Goal: Task Accomplishment & Management: Manage account settings

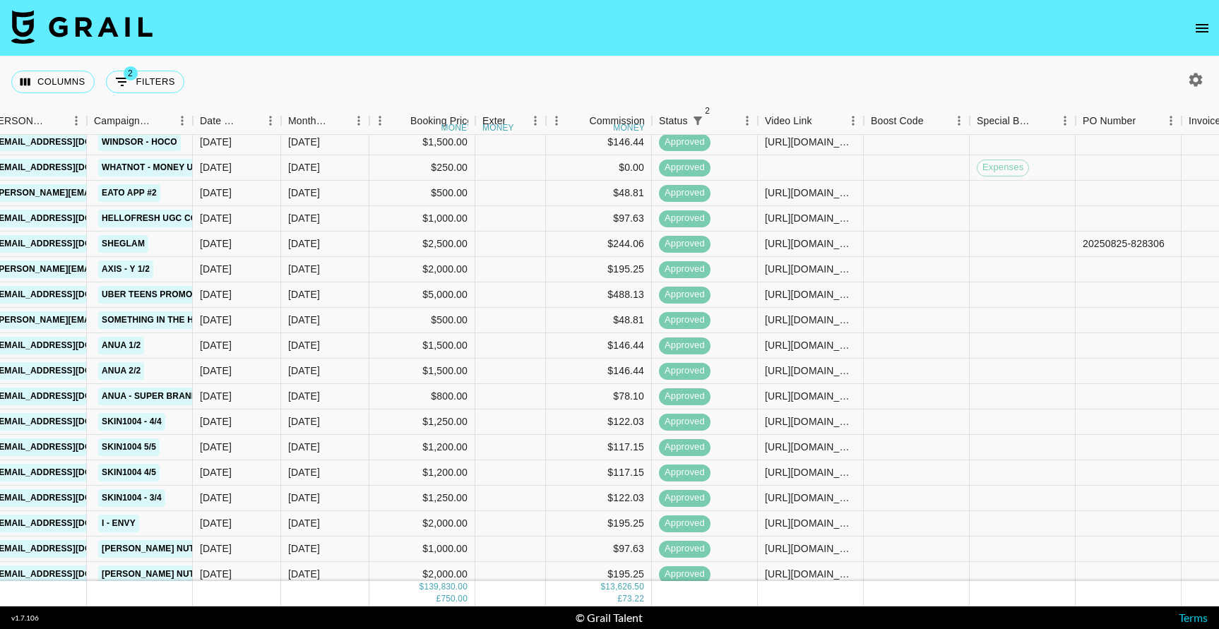
scroll to position [1469, 418]
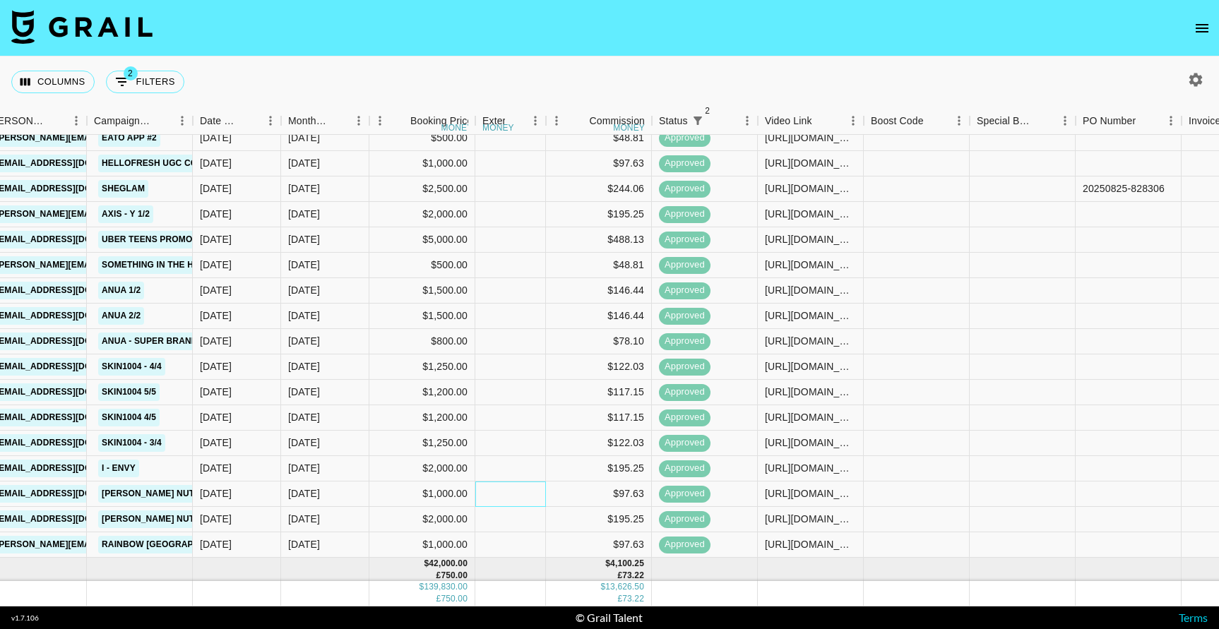
click at [528, 506] on div at bounding box center [510, 494] width 71 height 25
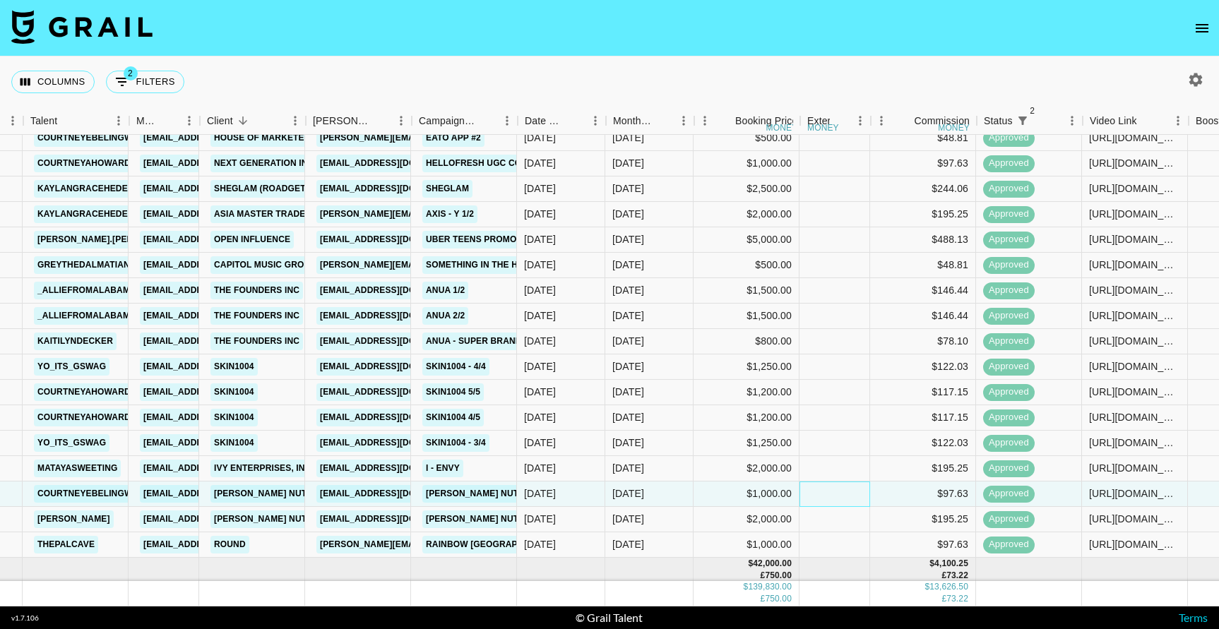
scroll to position [1469, 93]
click at [716, 520] on div "$2,000.00" at bounding box center [747, 519] width 106 height 25
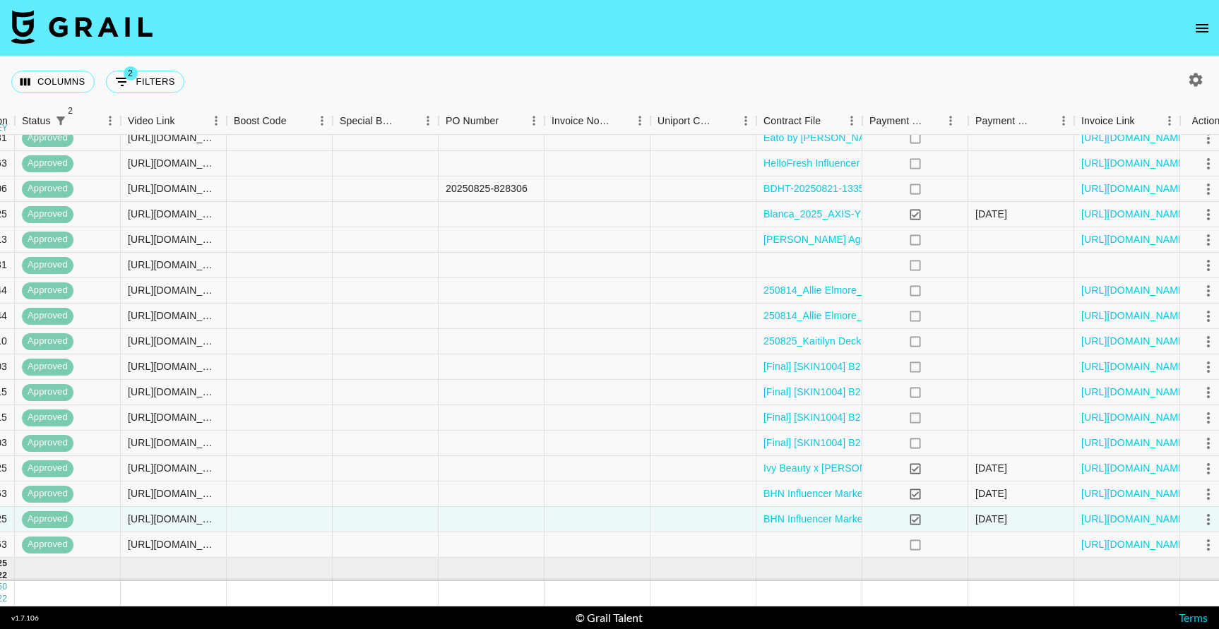
scroll to position [1469, 1073]
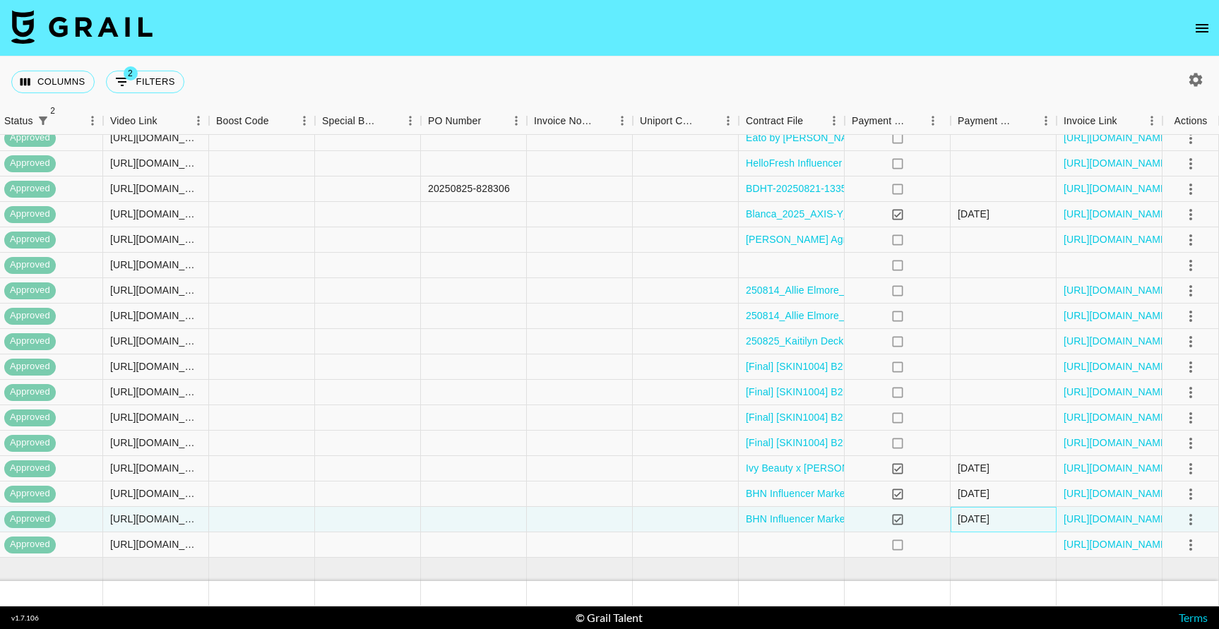
click at [1045, 516] on div "9/28/2025" at bounding box center [1004, 519] width 106 height 25
click at [694, 525] on div at bounding box center [686, 519] width 106 height 25
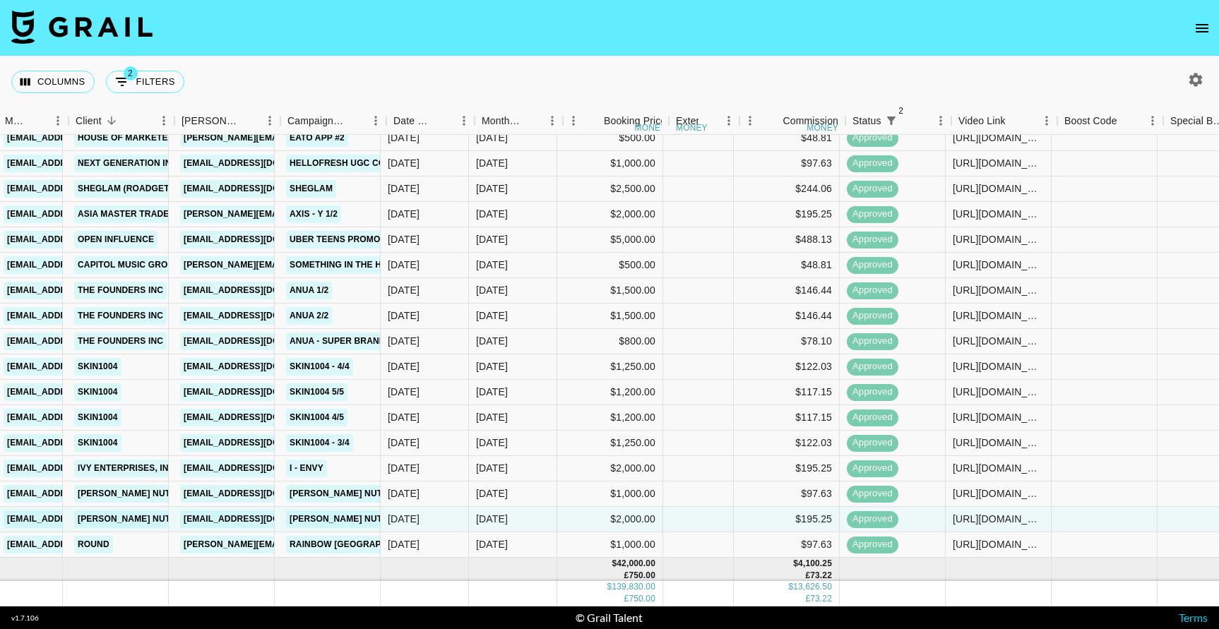
scroll to position [1469, 222]
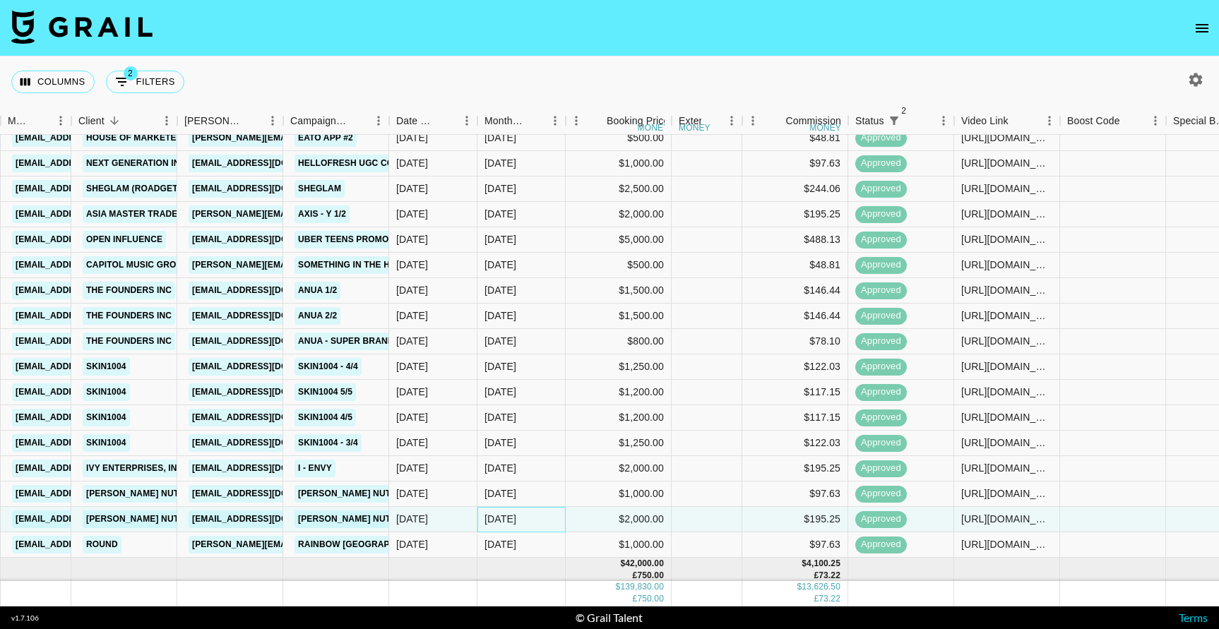
click at [547, 517] on div "Sep '25" at bounding box center [522, 519] width 88 height 25
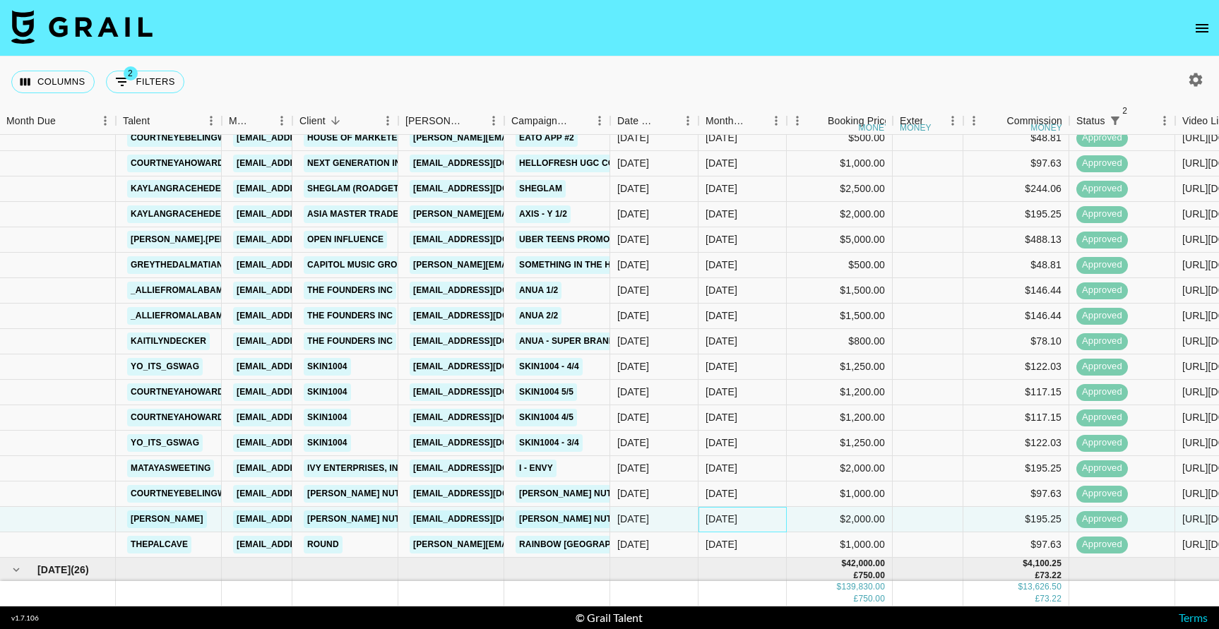
scroll to position [1469, 0]
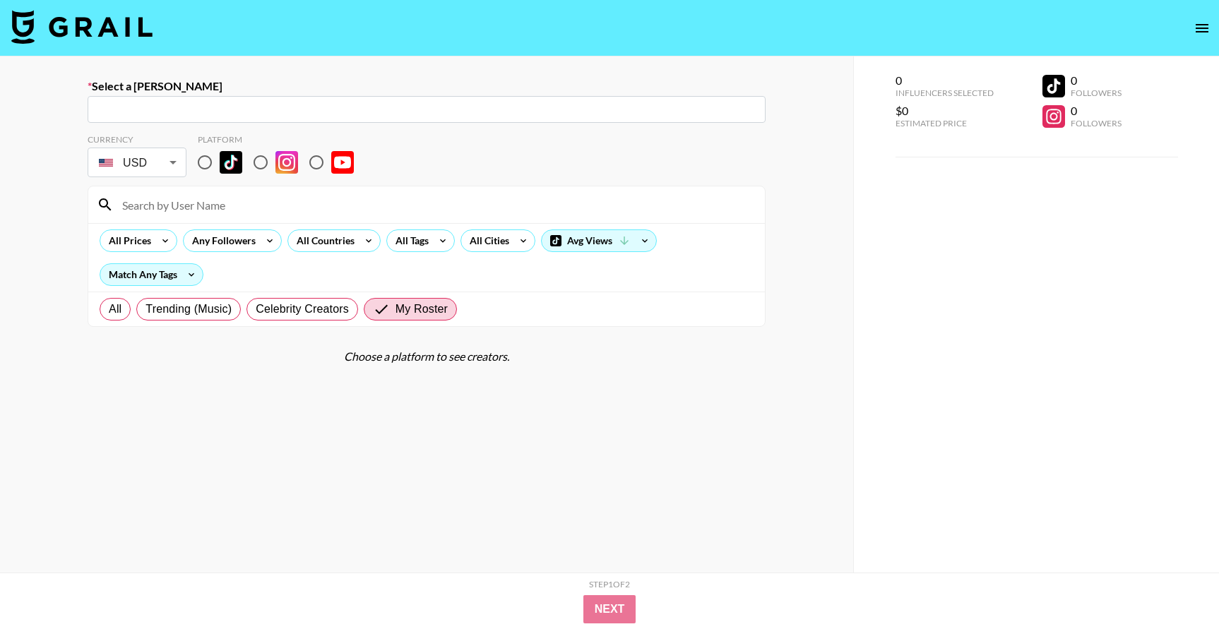
click at [81, 23] on img at bounding box center [81, 27] width 141 height 34
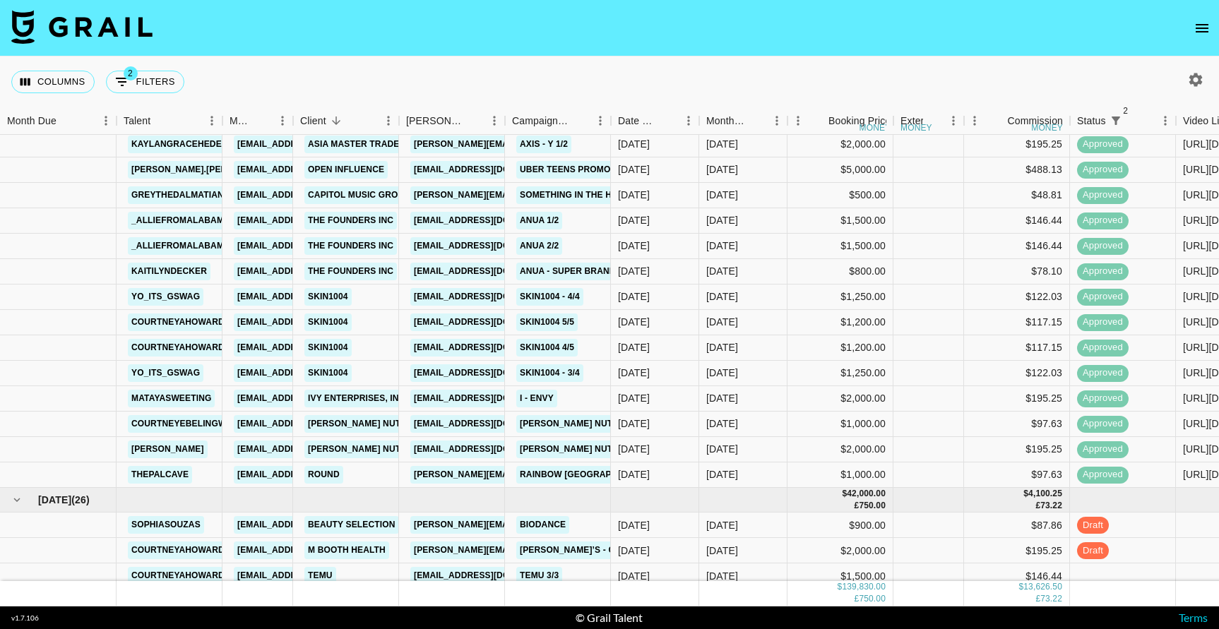
scroll to position [1541, 0]
click at [97, 452] on div at bounding box center [58, 448] width 117 height 25
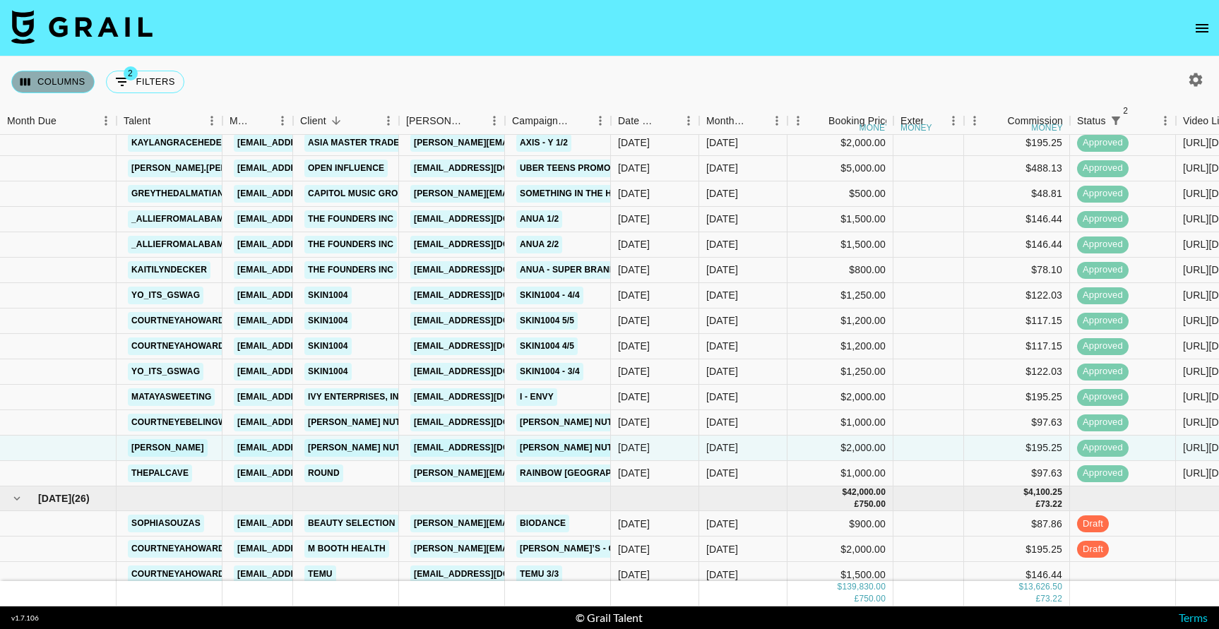
click at [80, 88] on button "Columns" at bounding box center [52, 82] width 83 height 23
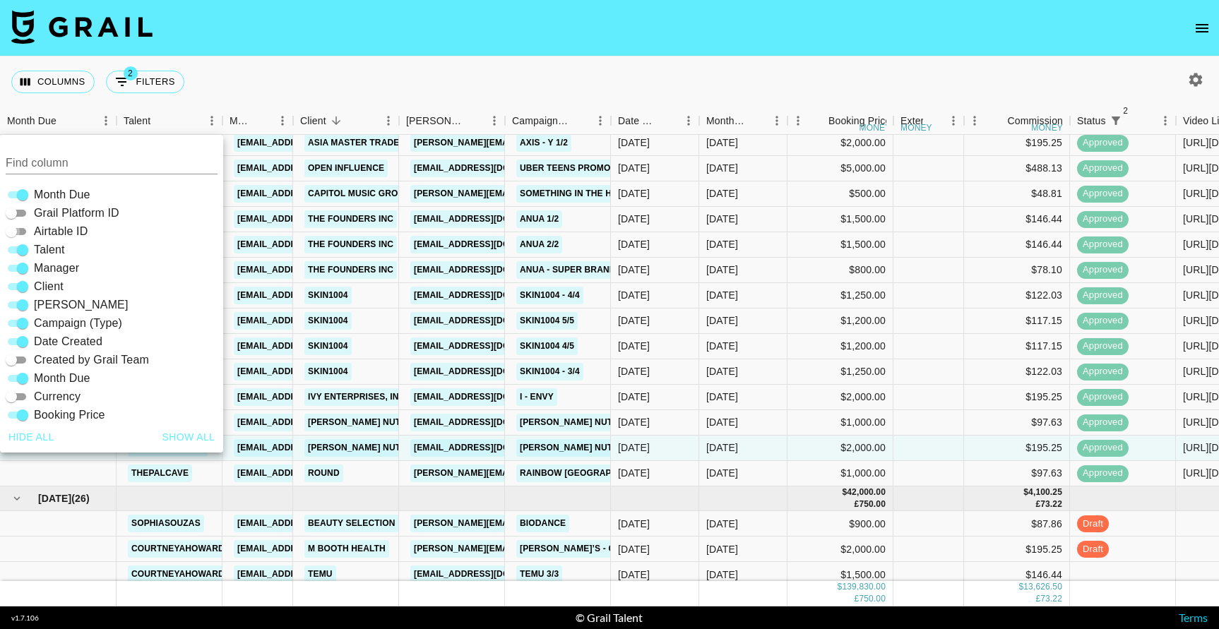
click at [20, 232] on input "Airtable ID" at bounding box center [11, 231] width 51 height 17
checkbox input "true"
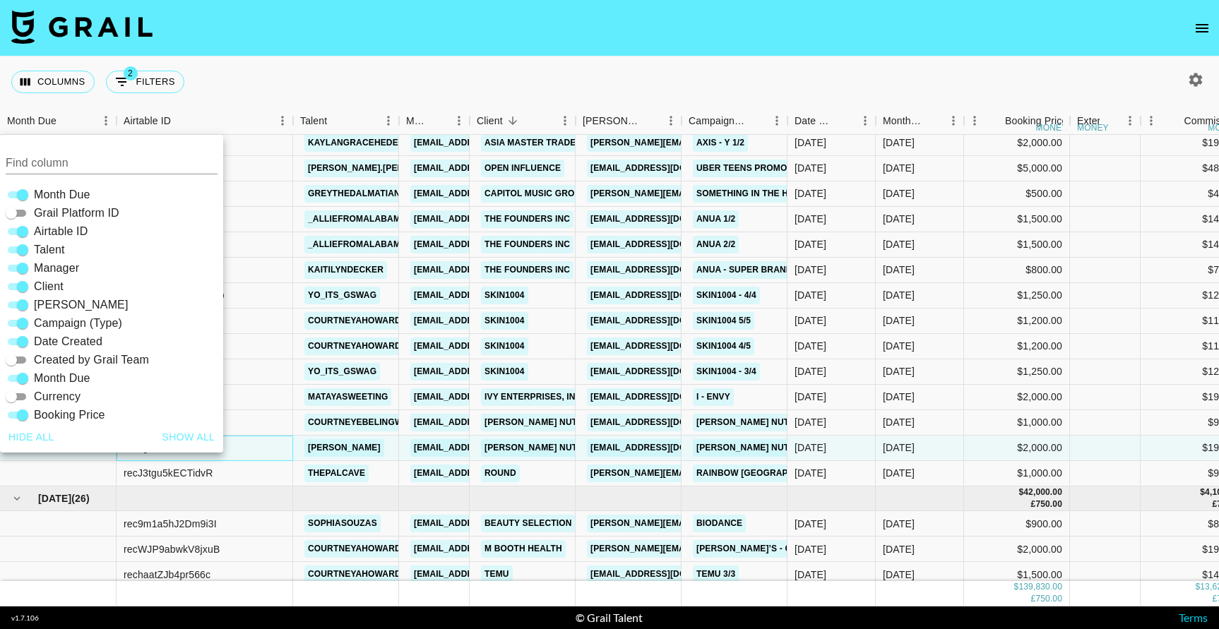
click at [257, 449] on div "reccgYhKPIVXxBGdE" at bounding box center [205, 448] width 177 height 25
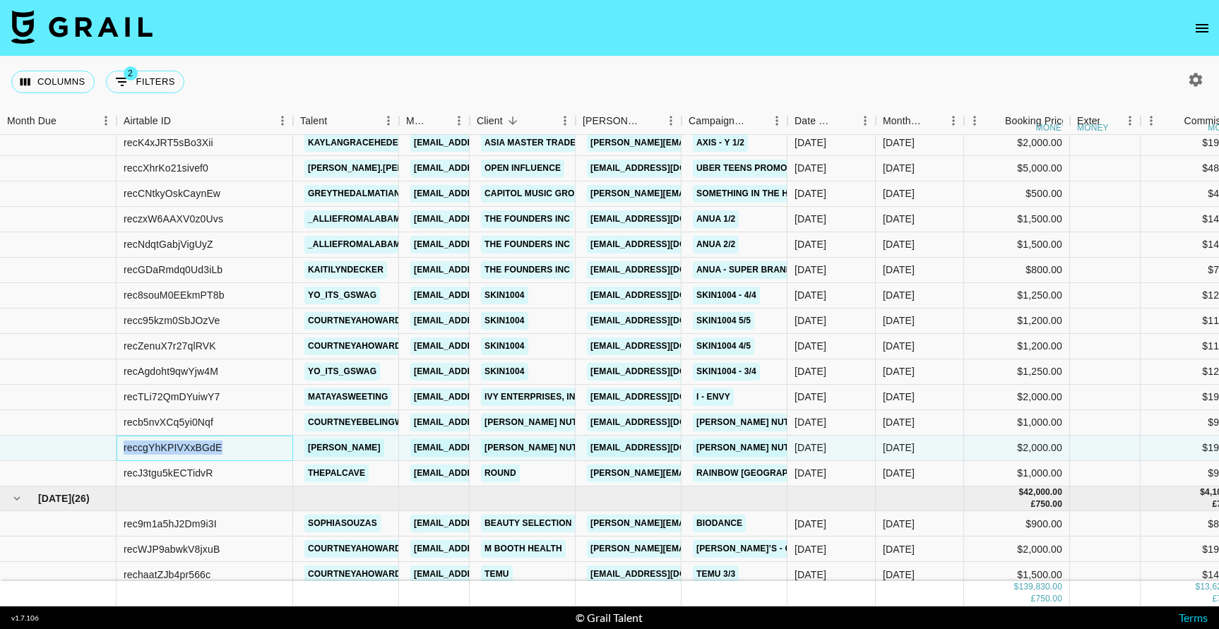
drag, startPoint x: 226, startPoint y: 448, endPoint x: 121, endPoint y: 449, distance: 105.3
click at [121, 449] on div "reccgYhKPIVXxBGdE" at bounding box center [205, 448] width 177 height 25
copy div "reccgYhKPIVXxBGdE"
click at [927, 450] on div "Sep '25" at bounding box center [920, 448] width 88 height 25
click at [929, 467] on div "Sep '25" at bounding box center [920, 473] width 88 height 25
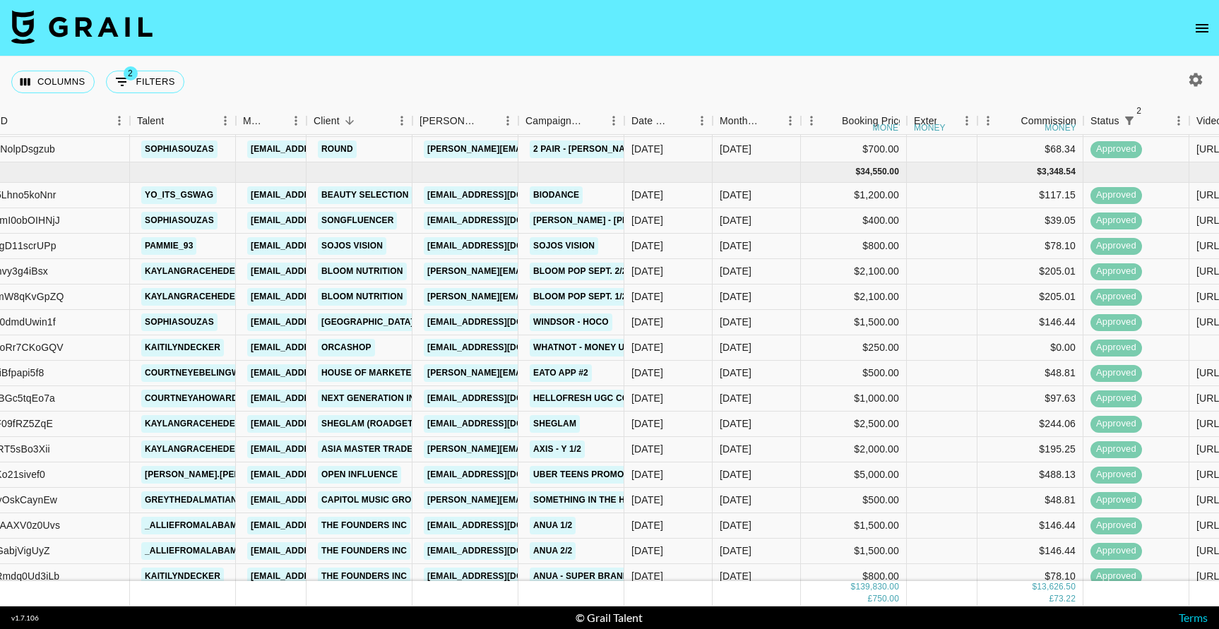
scroll to position [1223, 163]
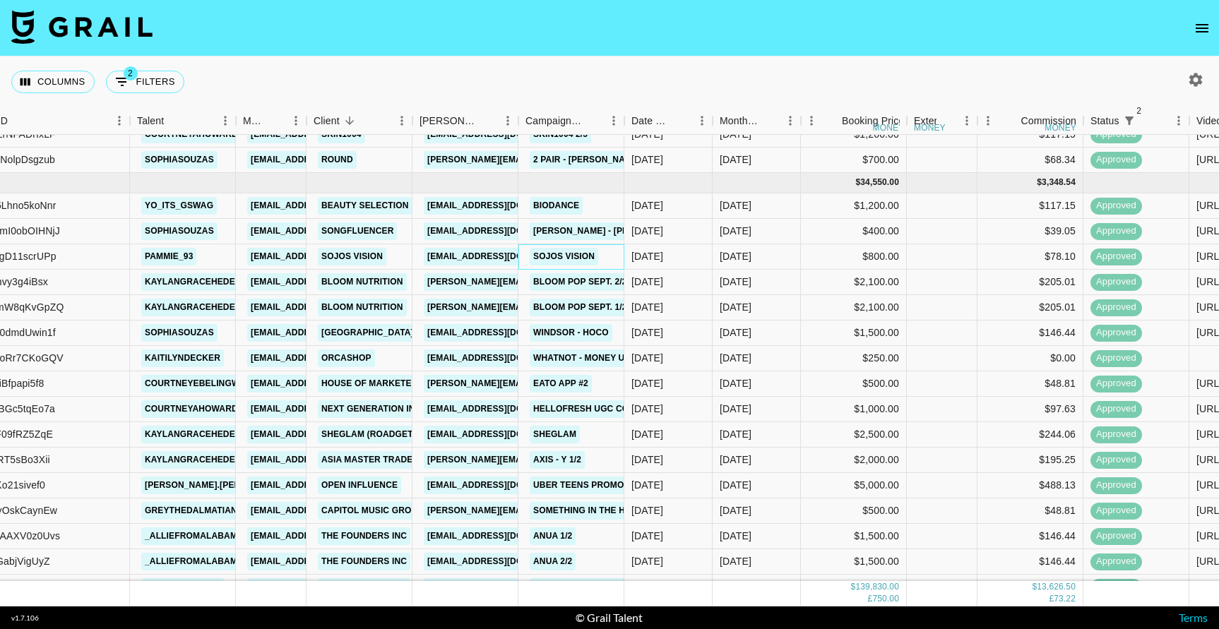
click at [607, 255] on div "Sojos Vision" at bounding box center [571, 256] width 106 height 25
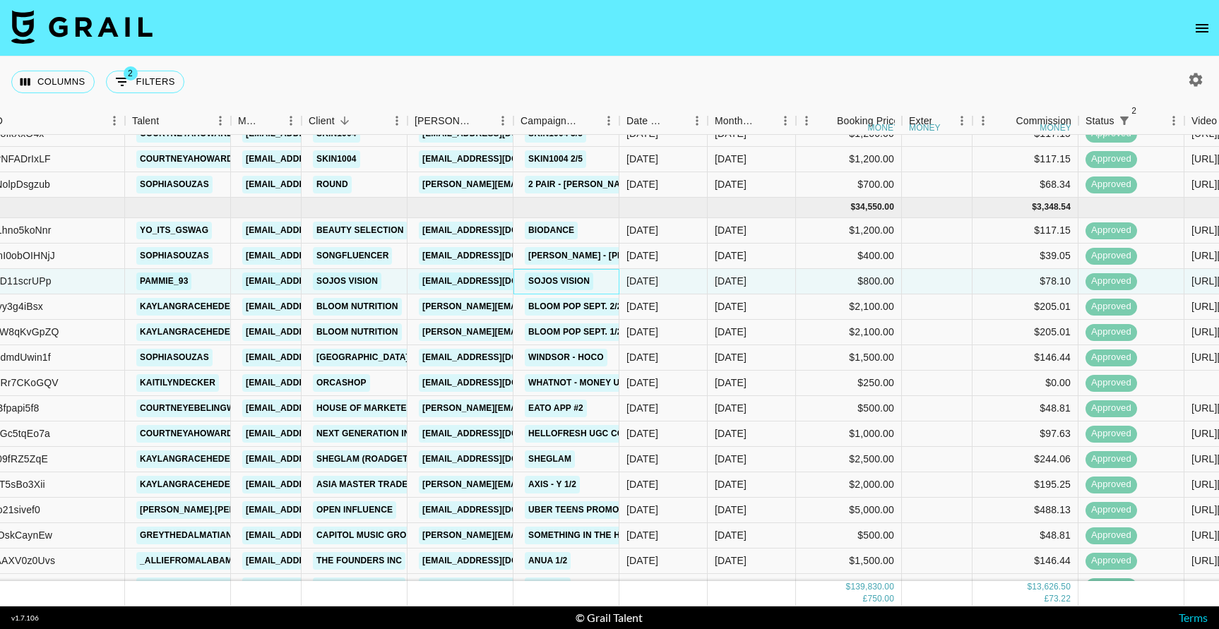
scroll to position [1199, 168]
click at [682, 280] on div "8/22/2025" at bounding box center [663, 280] width 88 height 25
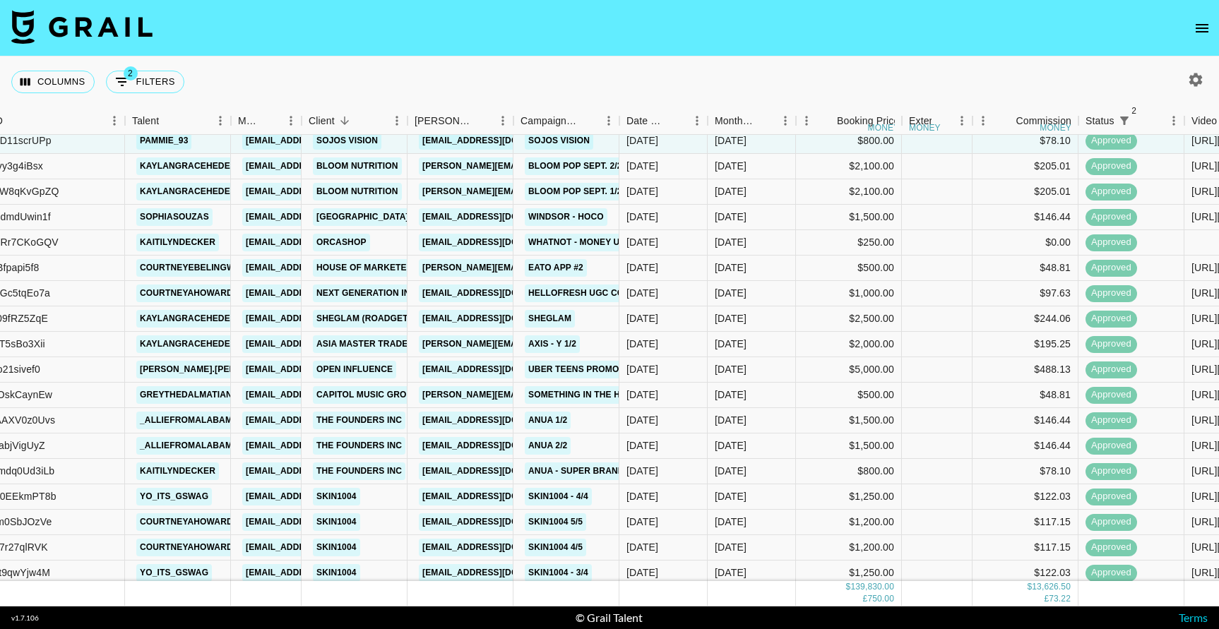
scroll to position [1324, 168]
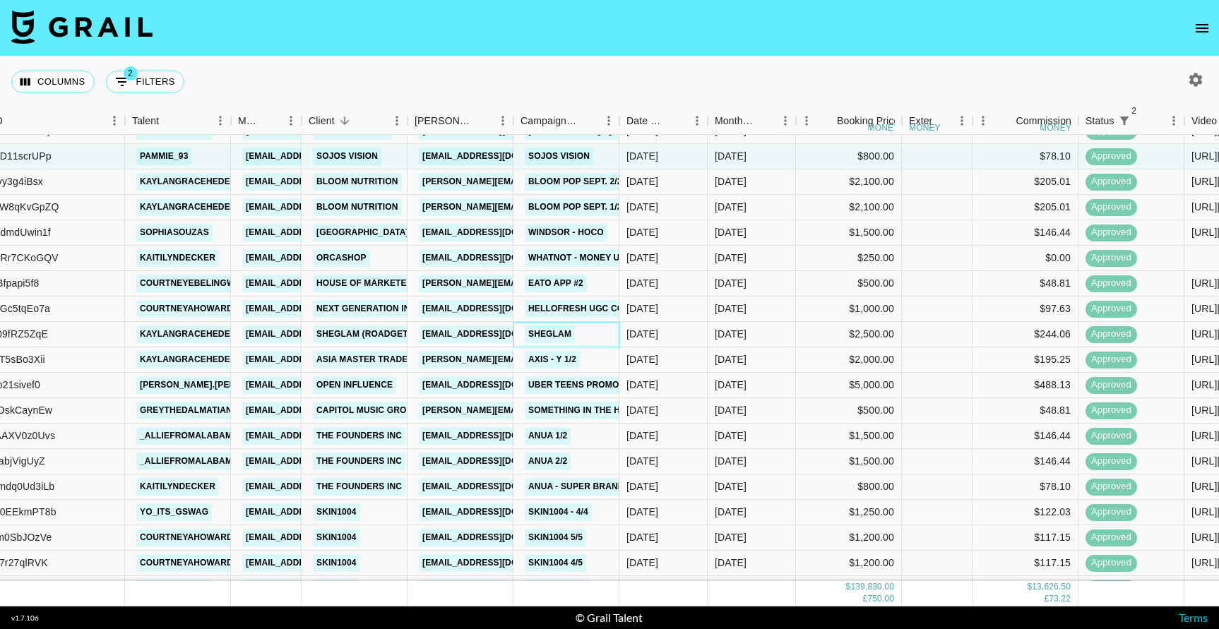
click at [612, 331] on div "SHEGLAM" at bounding box center [567, 334] width 106 height 25
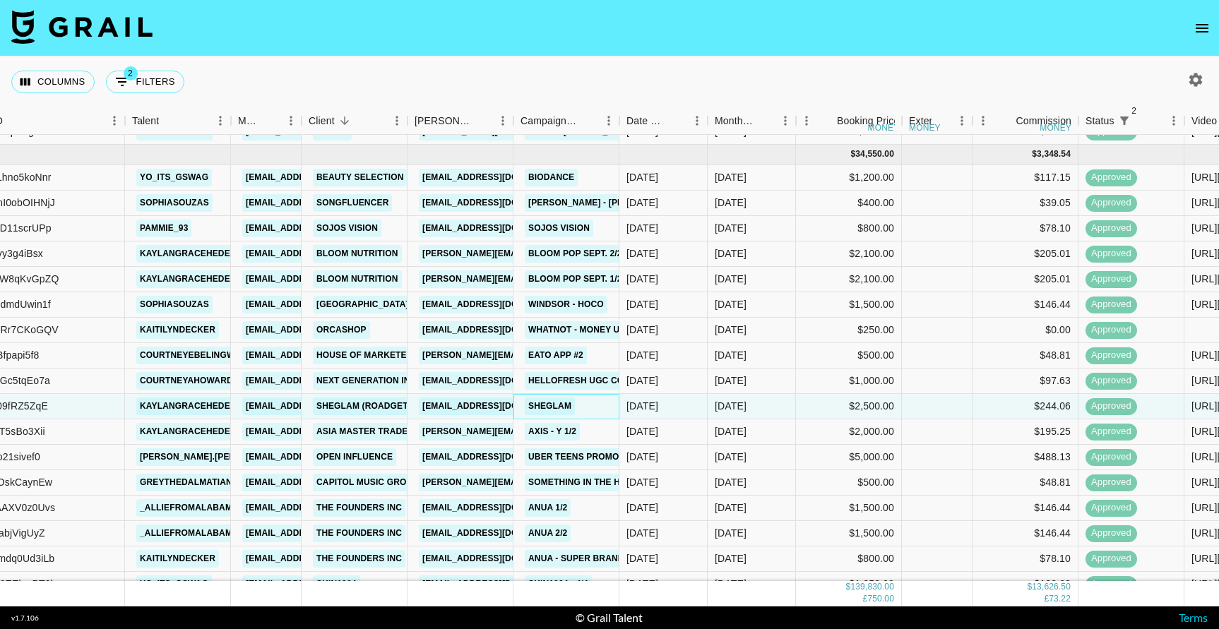
scroll to position [1223, 168]
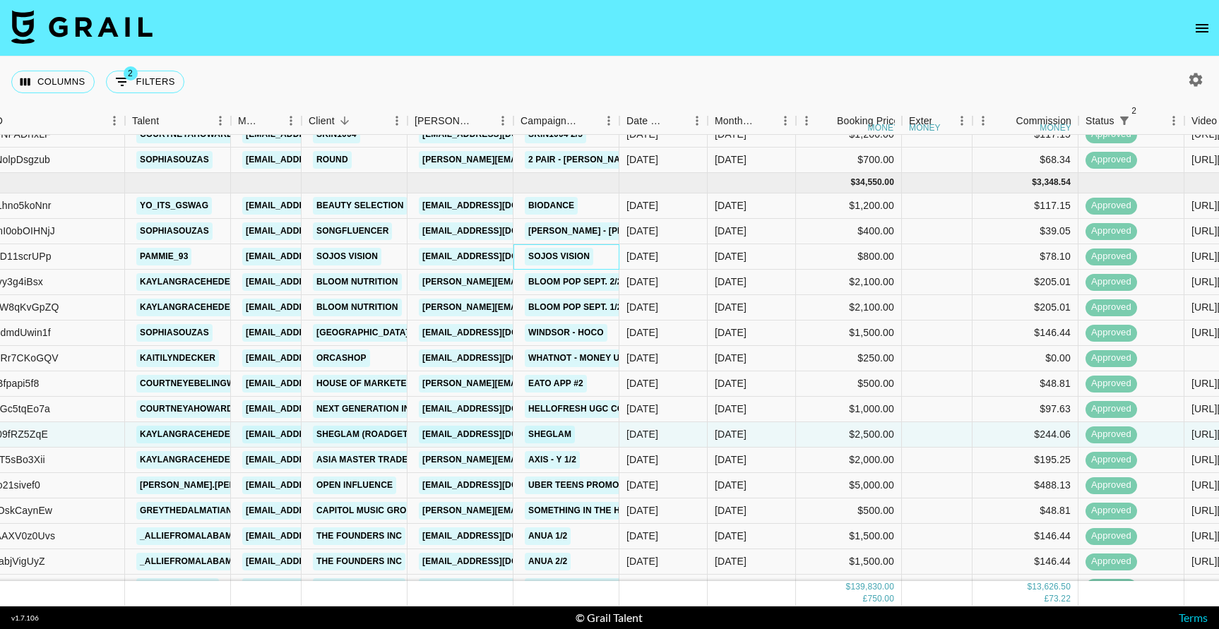
click at [613, 258] on div "Sojos Vision" at bounding box center [567, 256] width 106 height 25
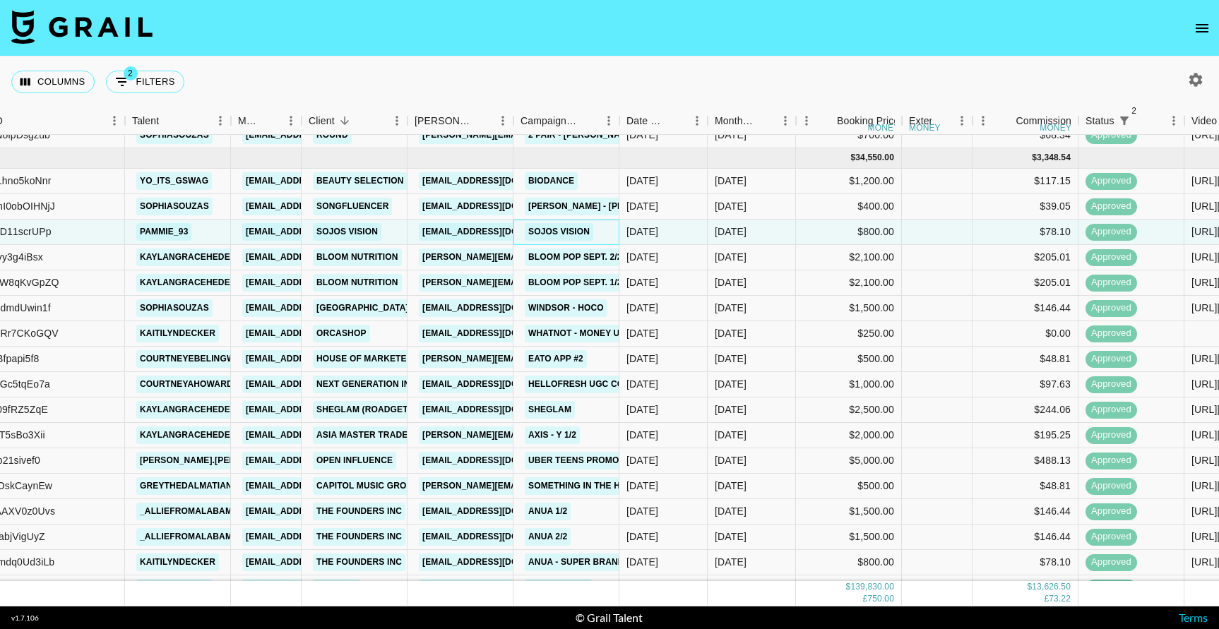
click at [610, 235] on div "Sojos Vision" at bounding box center [567, 232] width 106 height 25
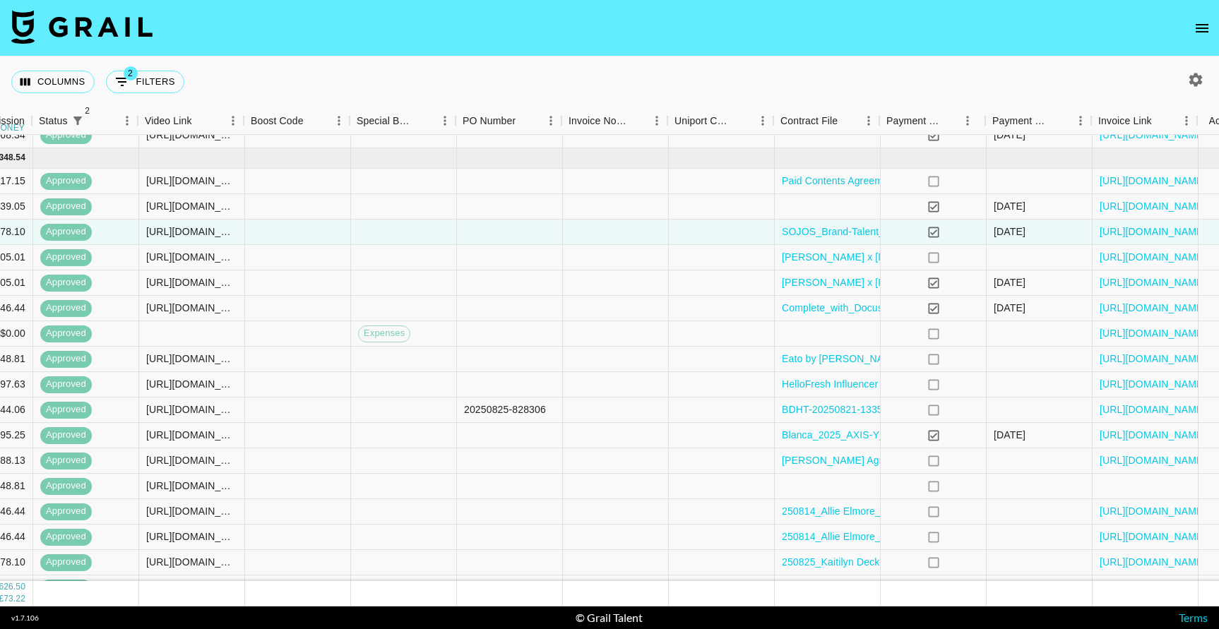
scroll to position [1248, 1250]
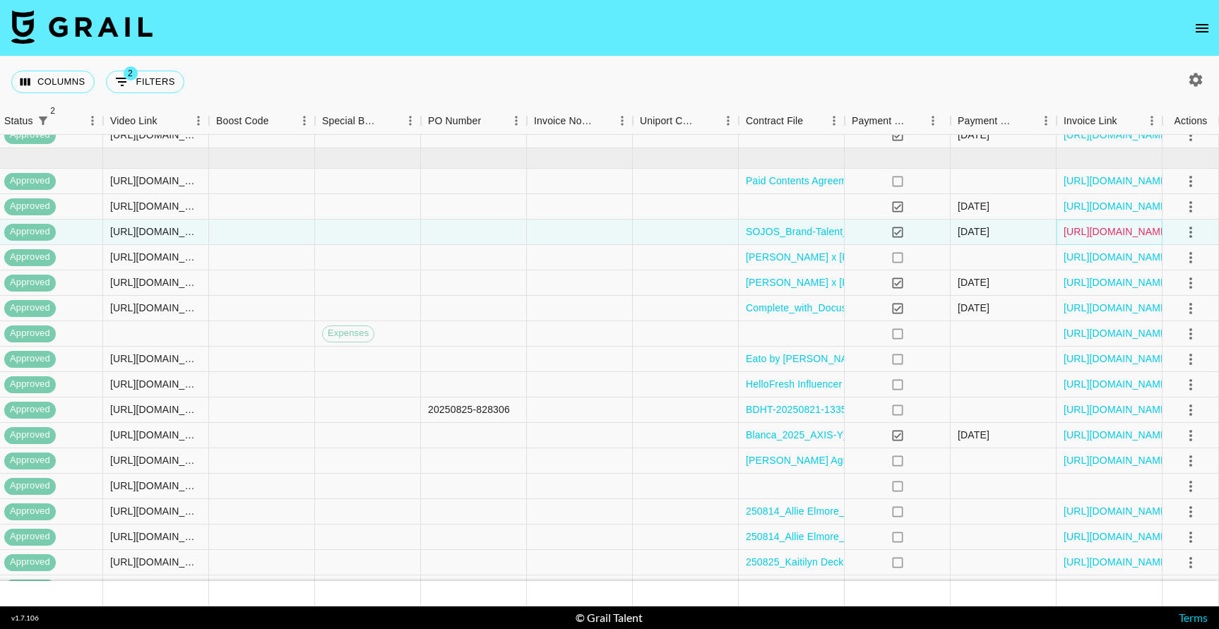
click at [1139, 228] on link "https://in.xero.com/nPFn9u0vocmdy7uudx5ebTNqp19zoRq5EF4QYBGM" at bounding box center [1117, 232] width 107 height 14
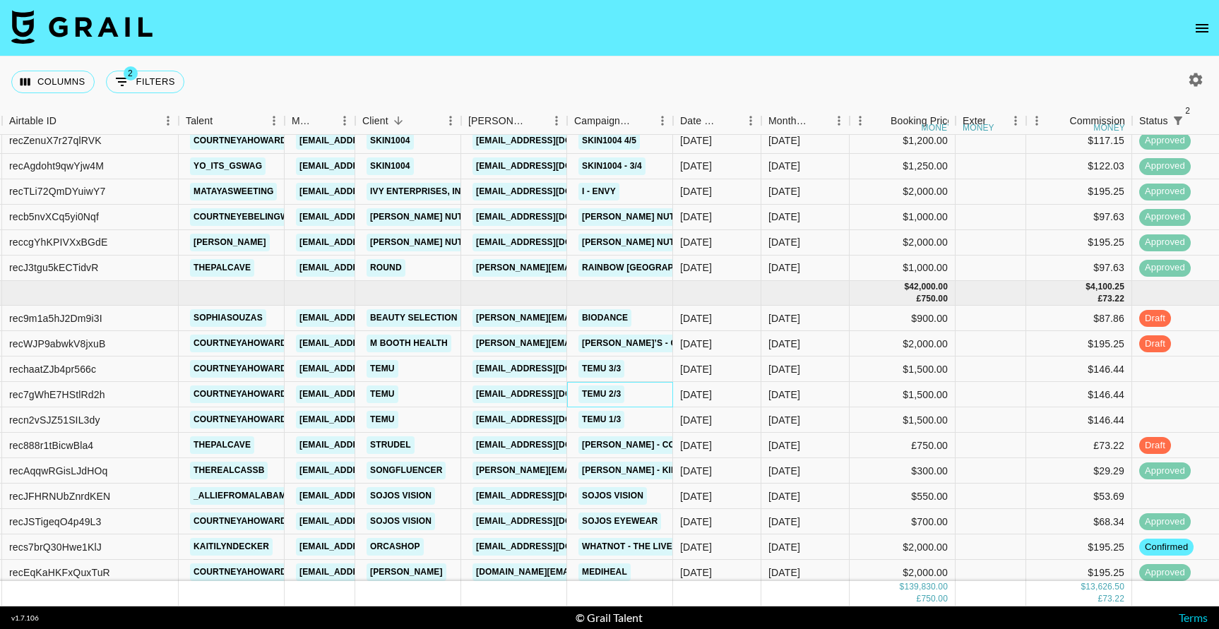
click at [636, 393] on div "TEMU 2/3" at bounding box center [620, 394] width 106 height 25
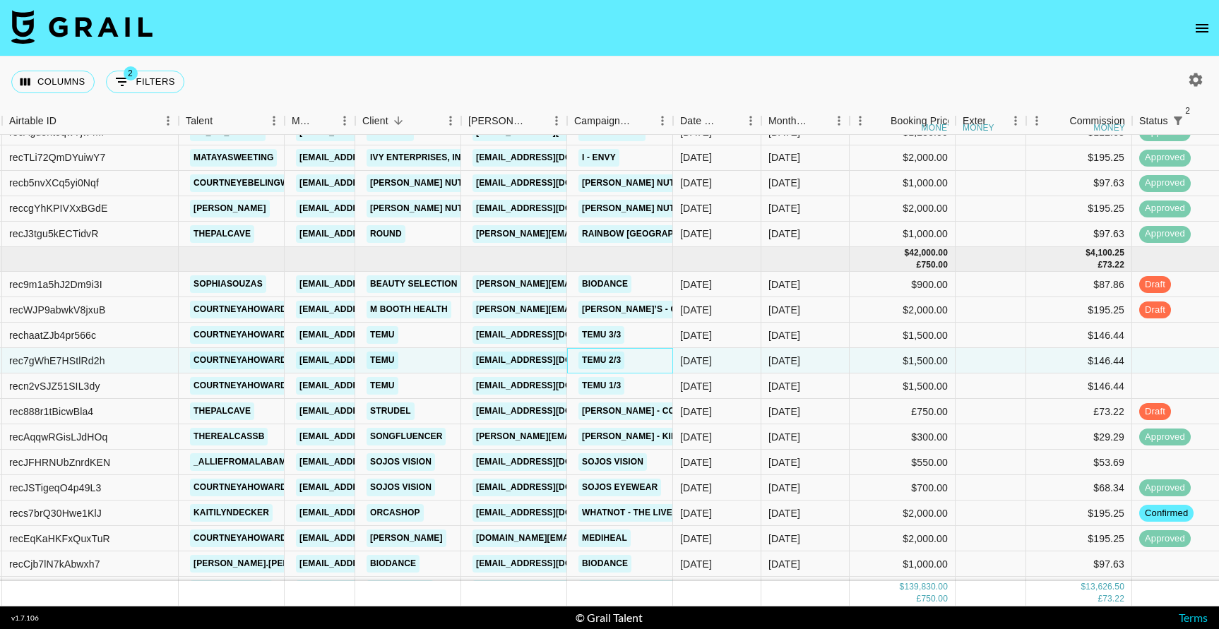
scroll to position [1782, 114]
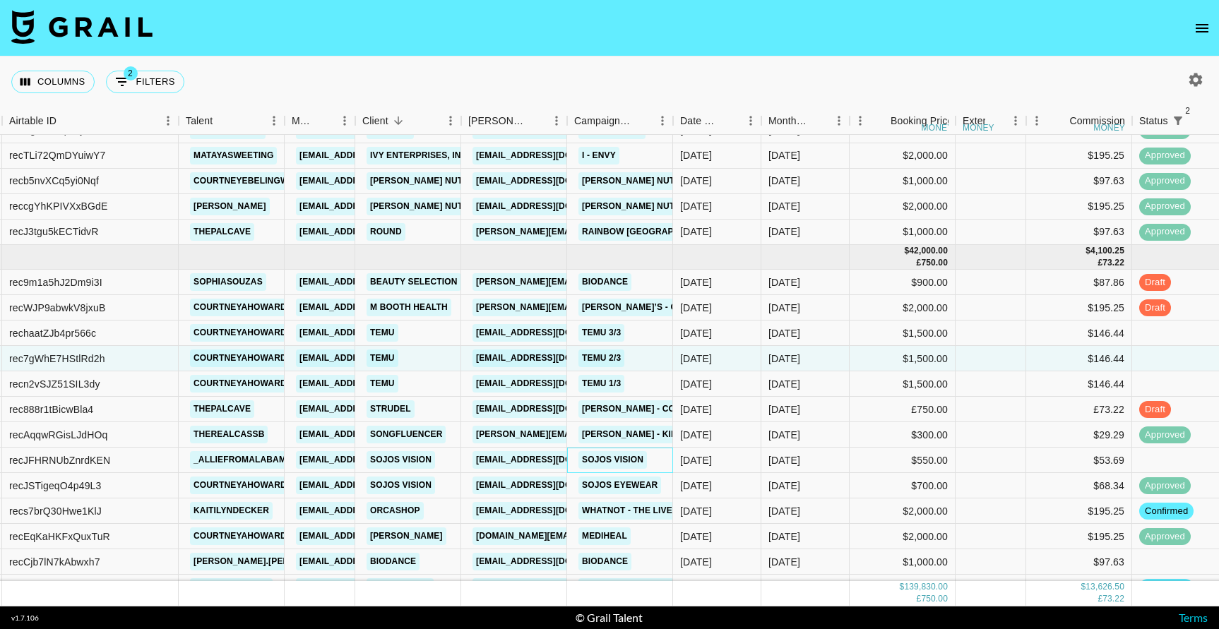
click at [653, 458] on div "Sojos Vision" at bounding box center [620, 460] width 106 height 25
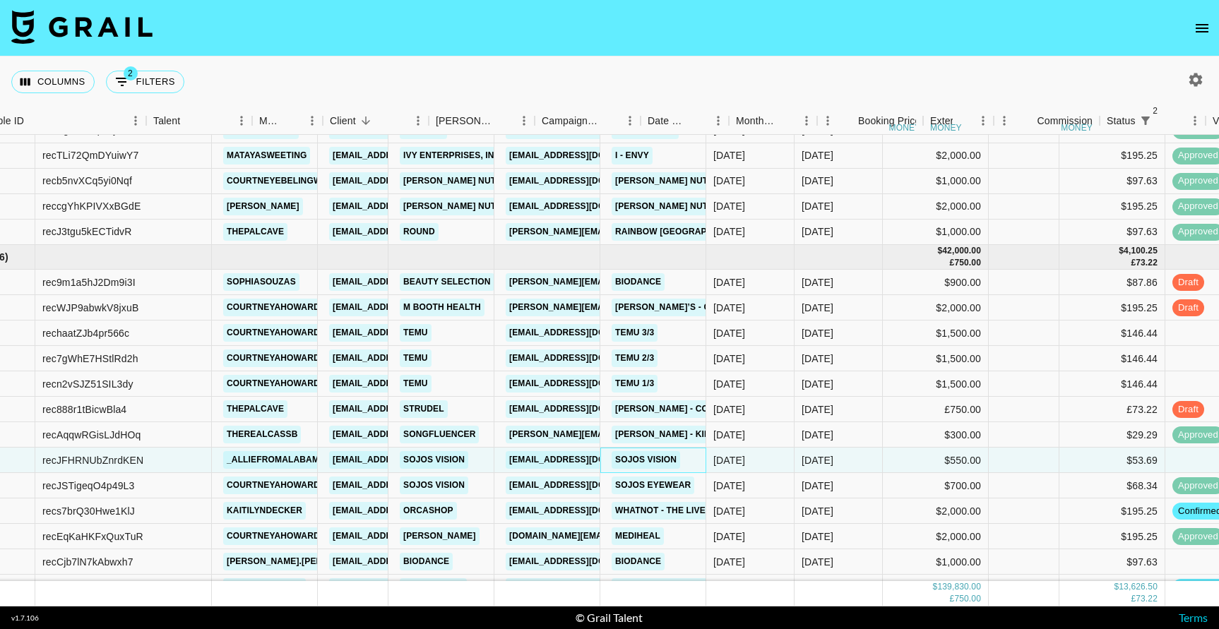
scroll to position [1782, 0]
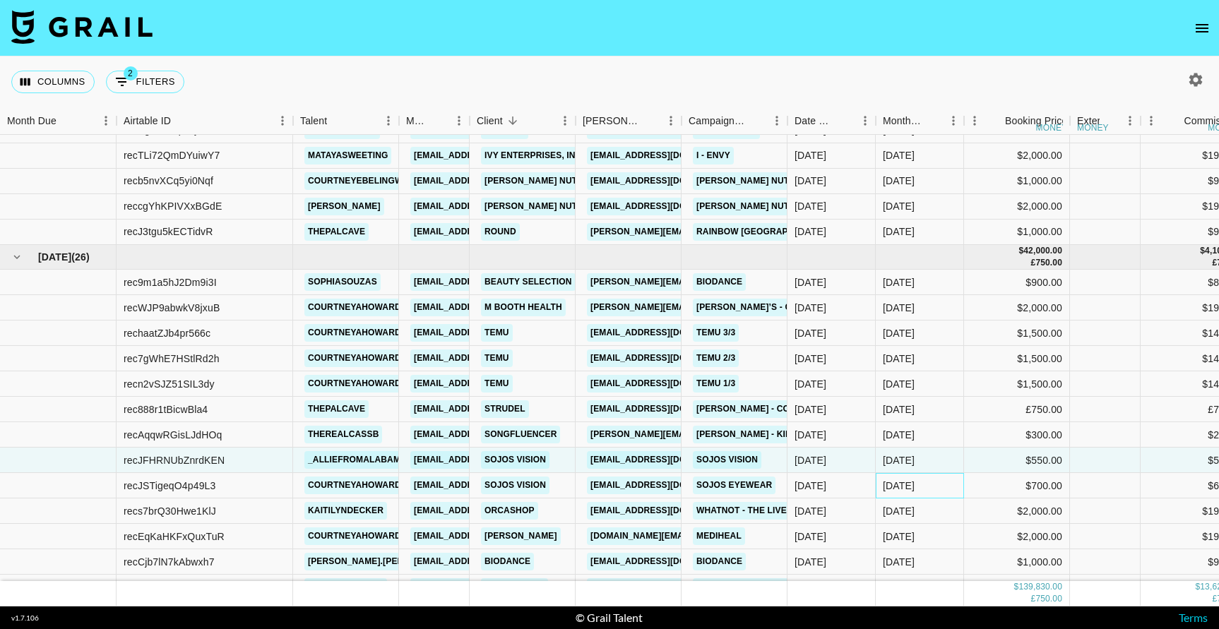
click at [947, 483] on div "Oct '25" at bounding box center [920, 485] width 88 height 25
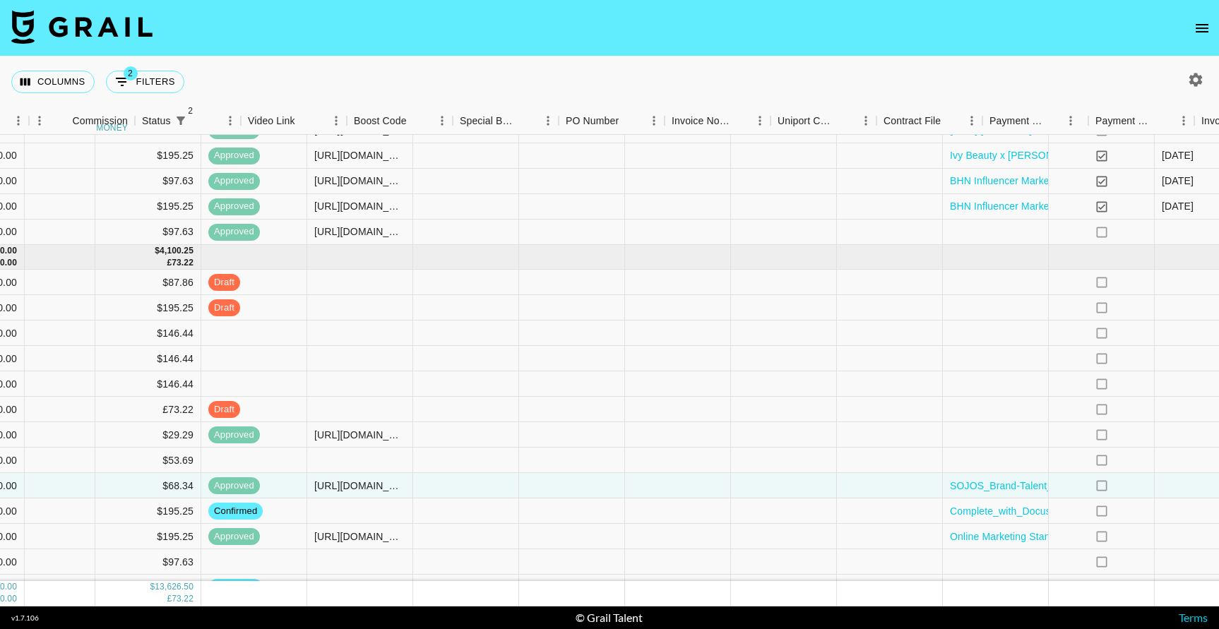
scroll to position [1782, 1250]
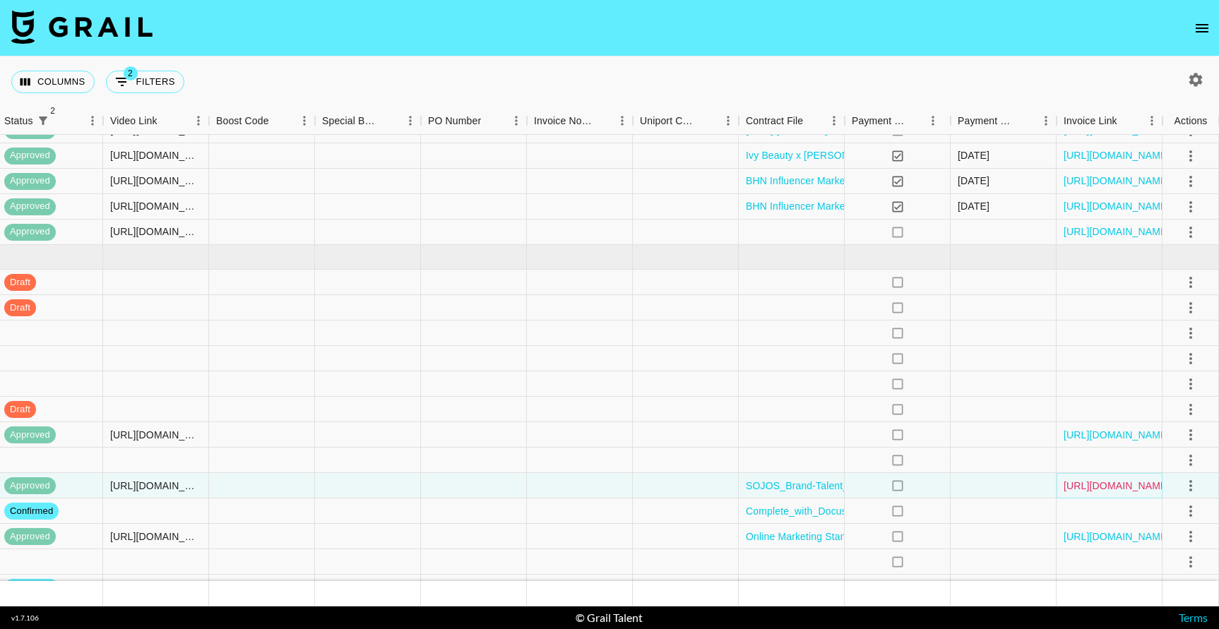
click at [1132, 485] on link "https://in.xero.com/lf3ZfBP3mpfQHbMHlY38aKhAIroMutCofWX7HRua" at bounding box center [1117, 486] width 107 height 14
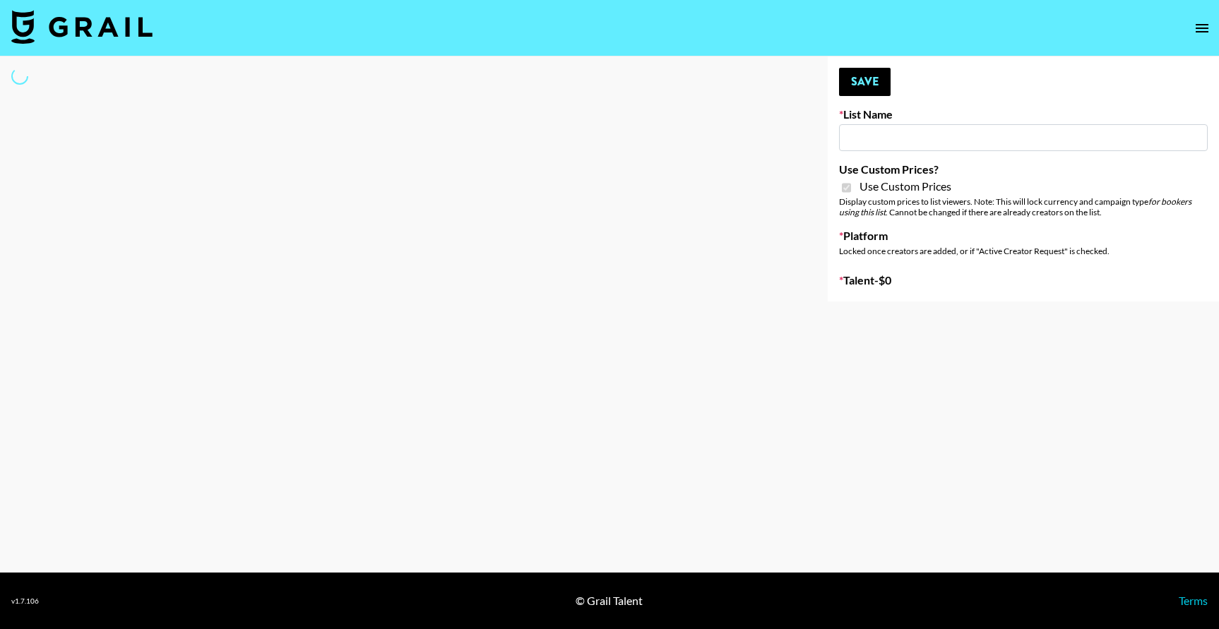
type input "Halovida ([DATE])"
checkbox input "true"
select select "Brand"
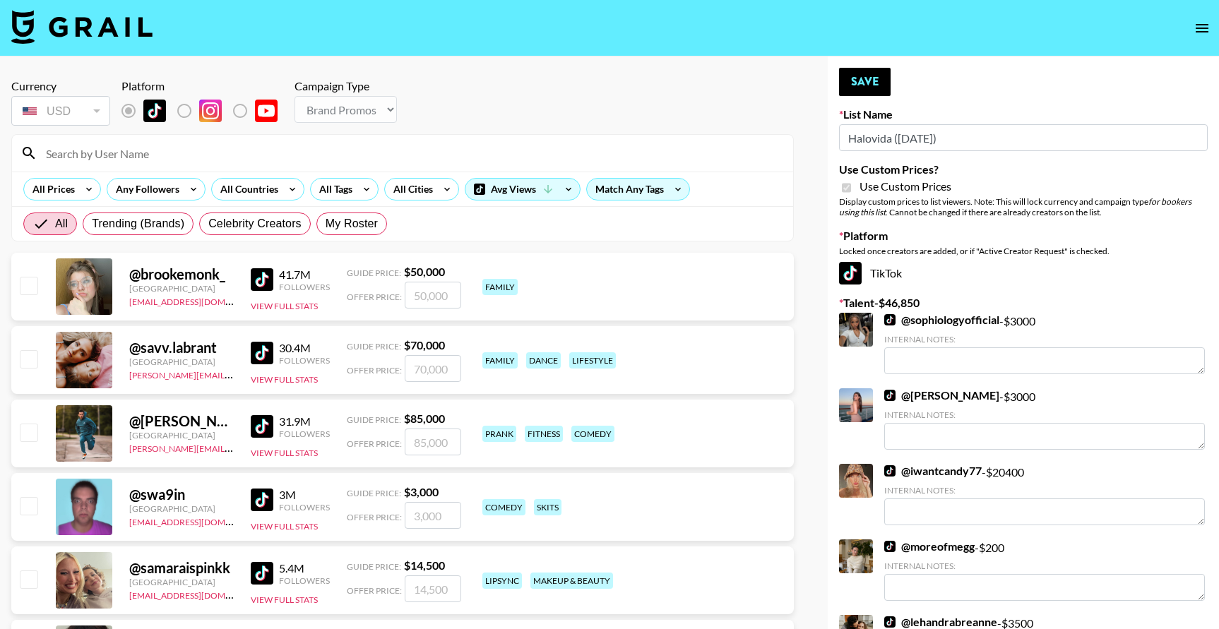
click at [187, 147] on input at bounding box center [410, 153] width 747 height 23
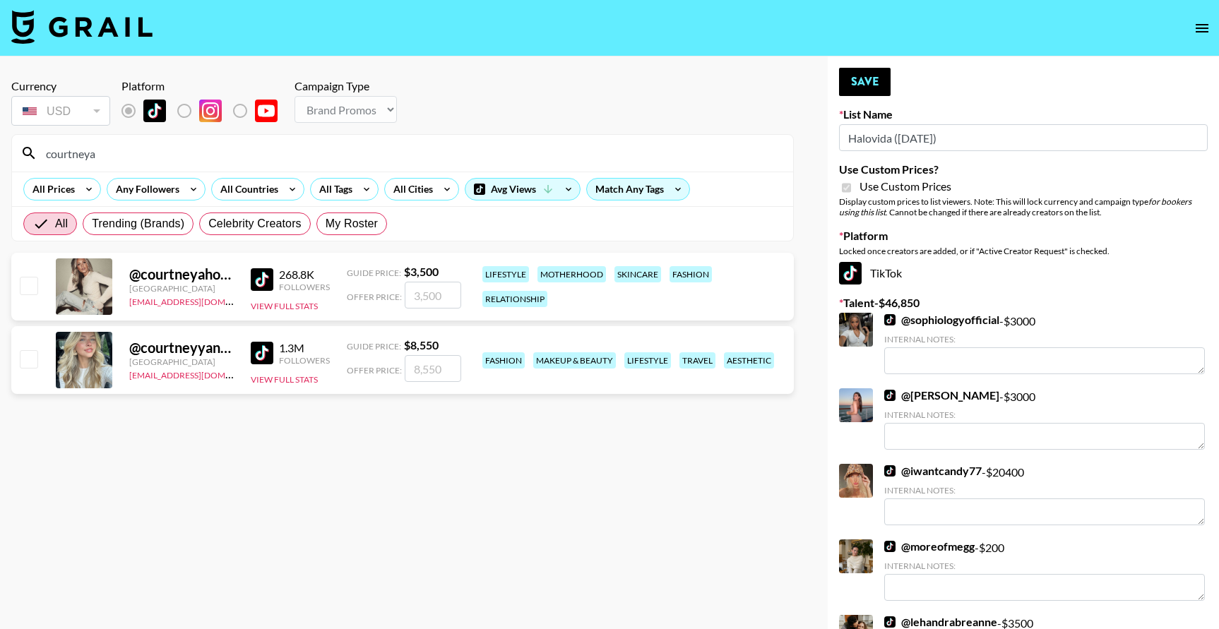
type input "courtneya"
click at [25, 289] on input "checkbox" at bounding box center [28, 285] width 17 height 17
checkbox input "true"
type input "3500"
click at [870, 76] on button "Save" at bounding box center [865, 82] width 52 height 28
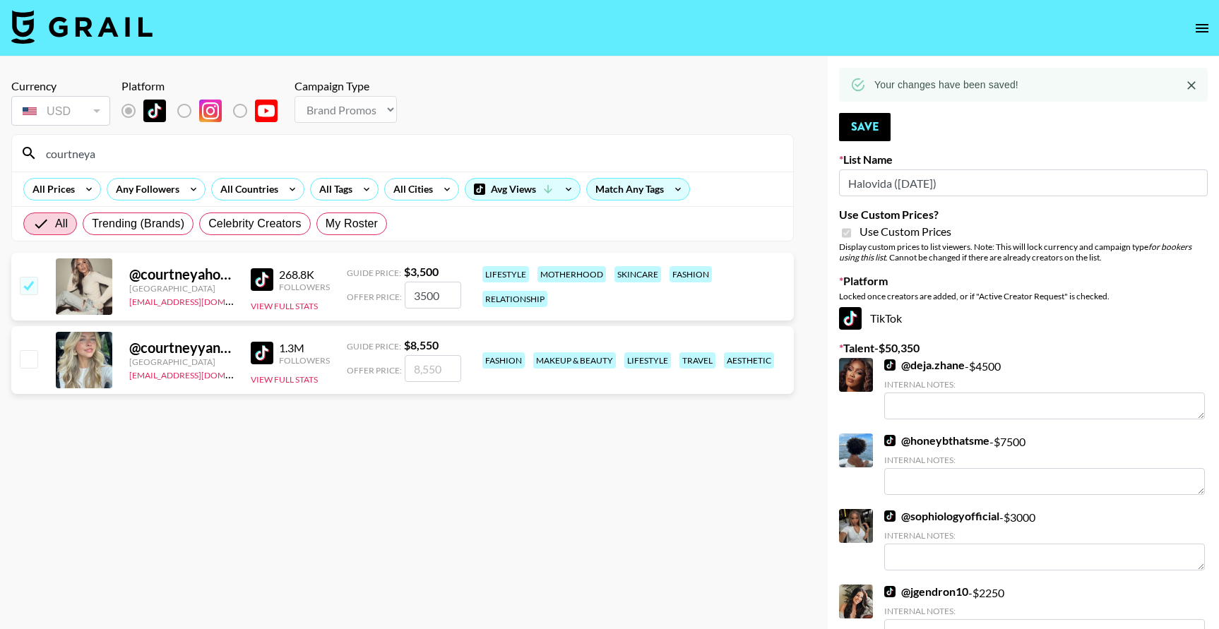
drag, startPoint x: 132, startPoint y: 162, endPoint x: 47, endPoint y: 160, distance: 84.8
click at [47, 160] on input "courtneya" at bounding box center [410, 153] width 747 height 23
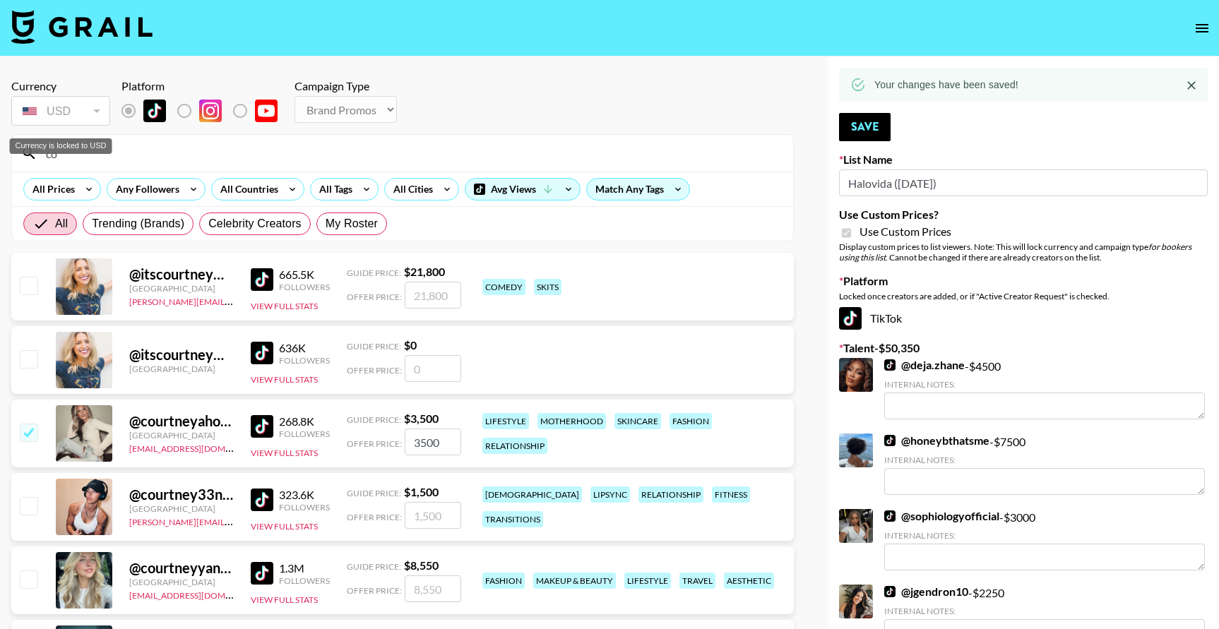
type input "c"
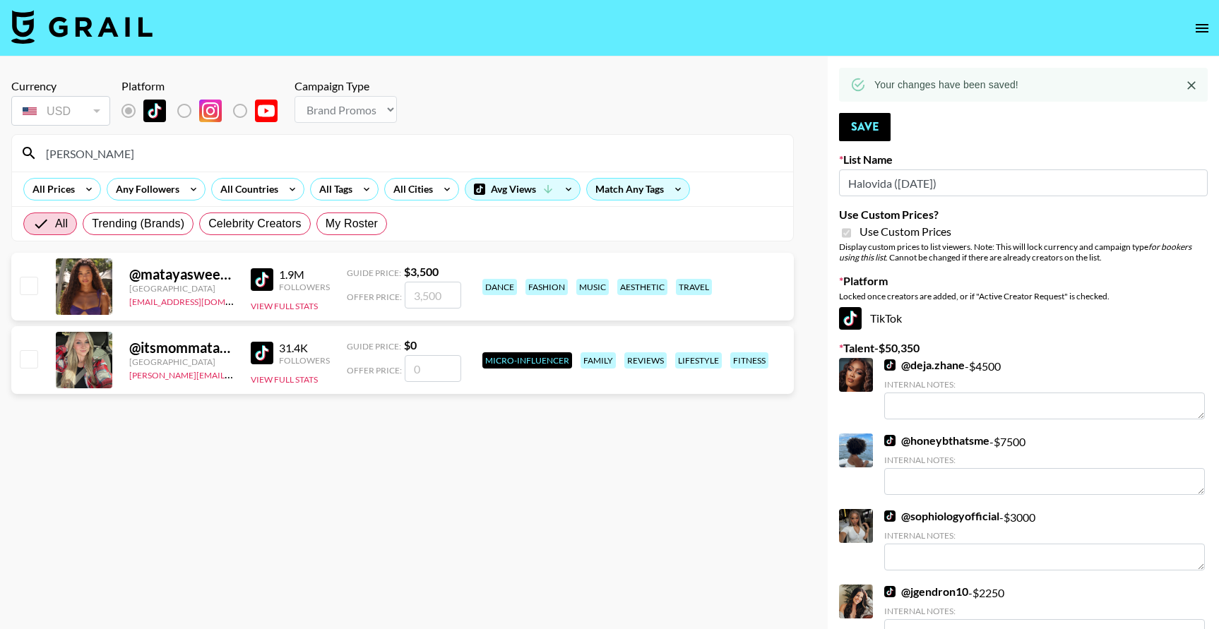
type input "[PERSON_NAME]"
click at [32, 289] on input "checkbox" at bounding box center [28, 285] width 17 height 17
checkbox input "true"
type input "3500"
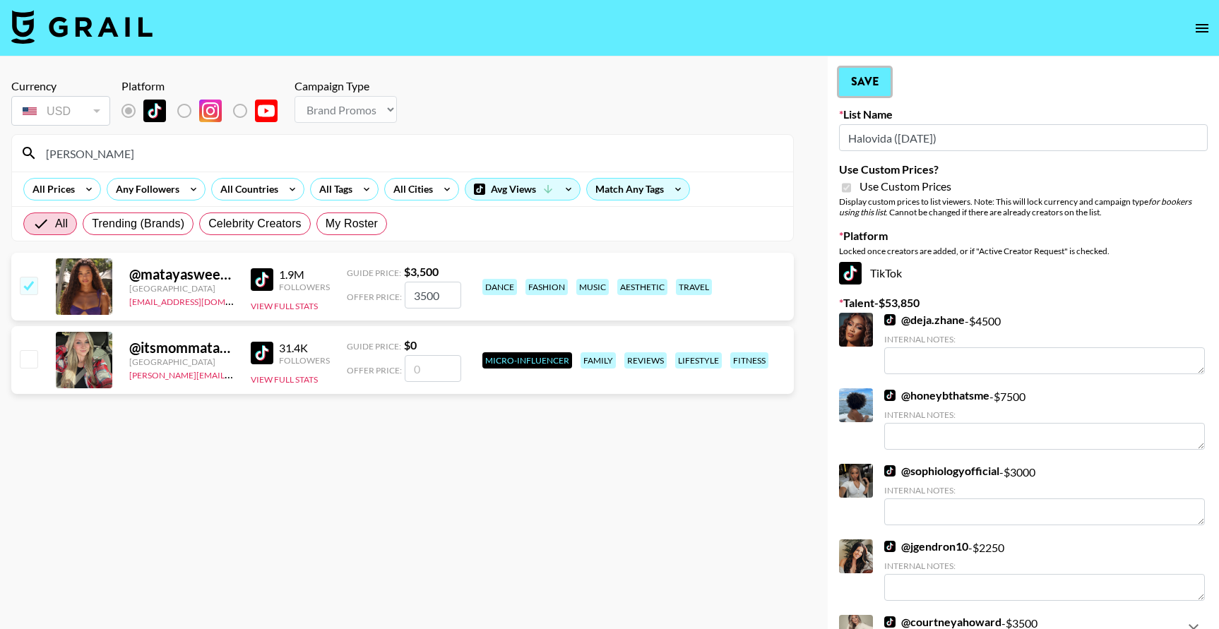
click at [876, 77] on button "Save" at bounding box center [865, 82] width 52 height 28
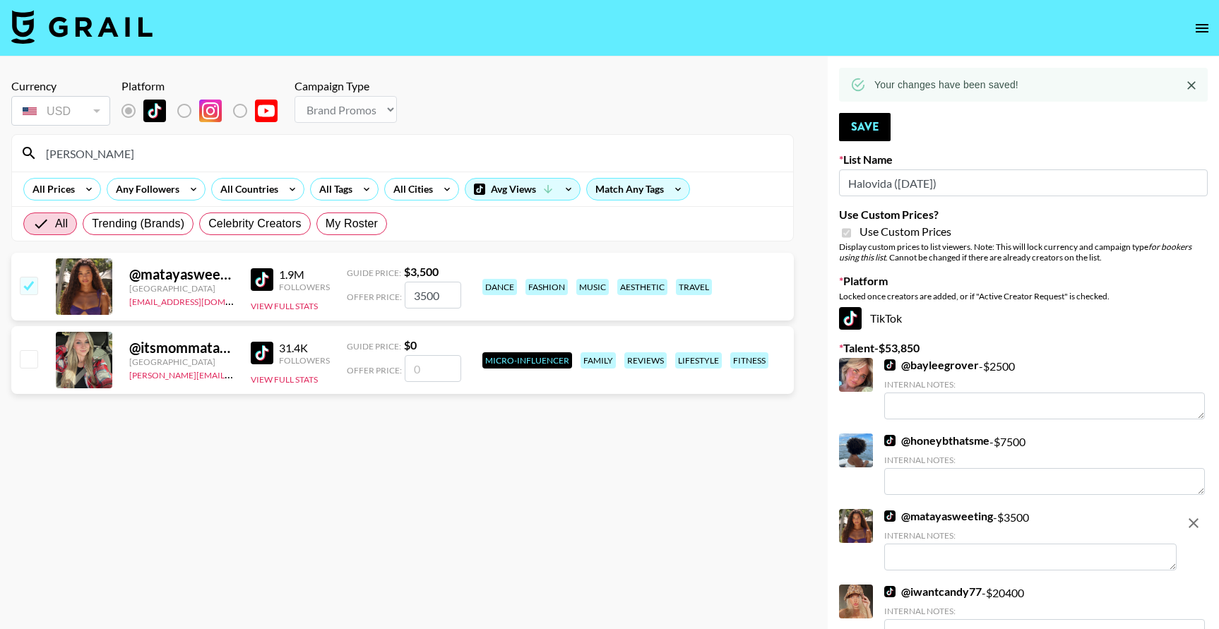
drag, startPoint x: 105, startPoint y: 152, endPoint x: 11, endPoint y: 153, distance: 94.0
click at [11, 153] on section "[PERSON_NAME] All Prices Any Followers All Countries All Tags All Cities Avg Vi…" at bounding box center [402, 187] width 783 height 107
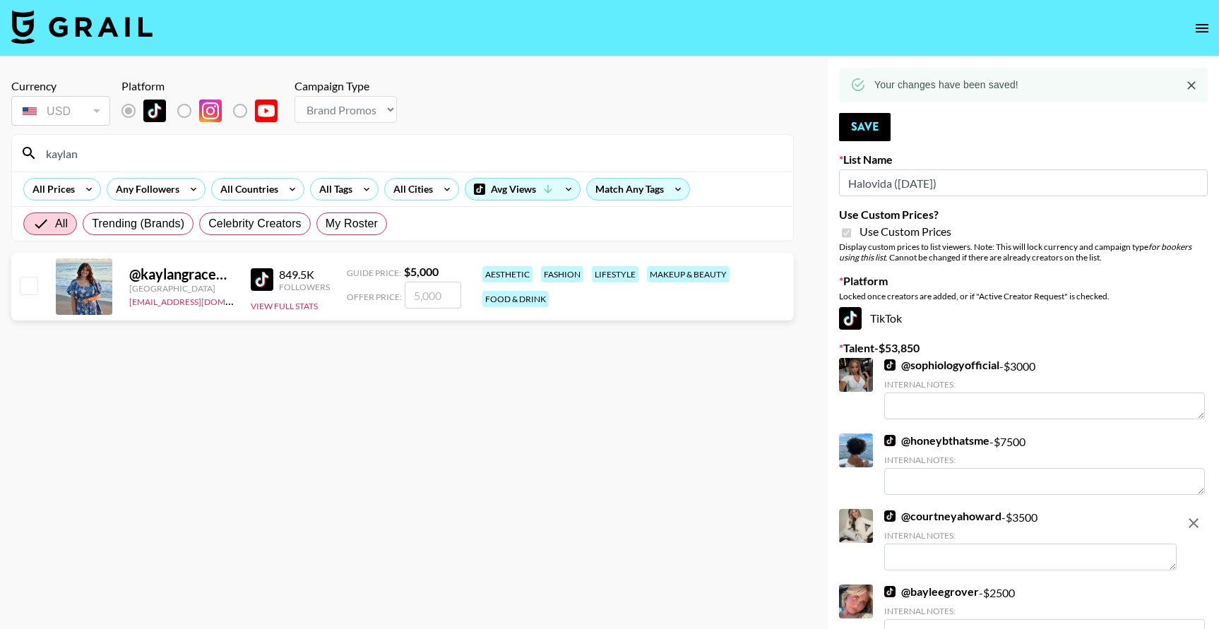
type input "kaylan"
click at [32, 295] on div at bounding box center [28, 287] width 22 height 24
click at [31, 284] on input "checkbox" at bounding box center [28, 285] width 17 height 17
checkbox input "true"
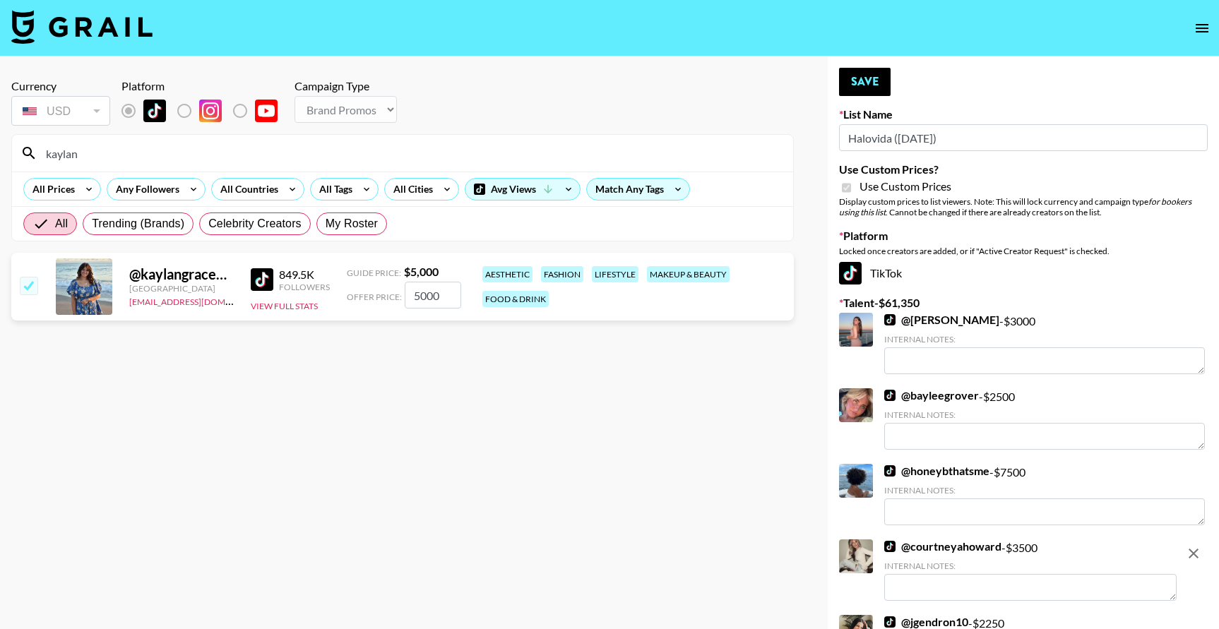
drag, startPoint x: 444, startPoint y: 297, endPoint x: 376, endPoint y: 296, distance: 68.5
click at [376, 296] on div "Offer Price: 5000" at bounding box center [404, 295] width 114 height 27
type input "4000"
click at [867, 85] on button "Save" at bounding box center [865, 82] width 52 height 28
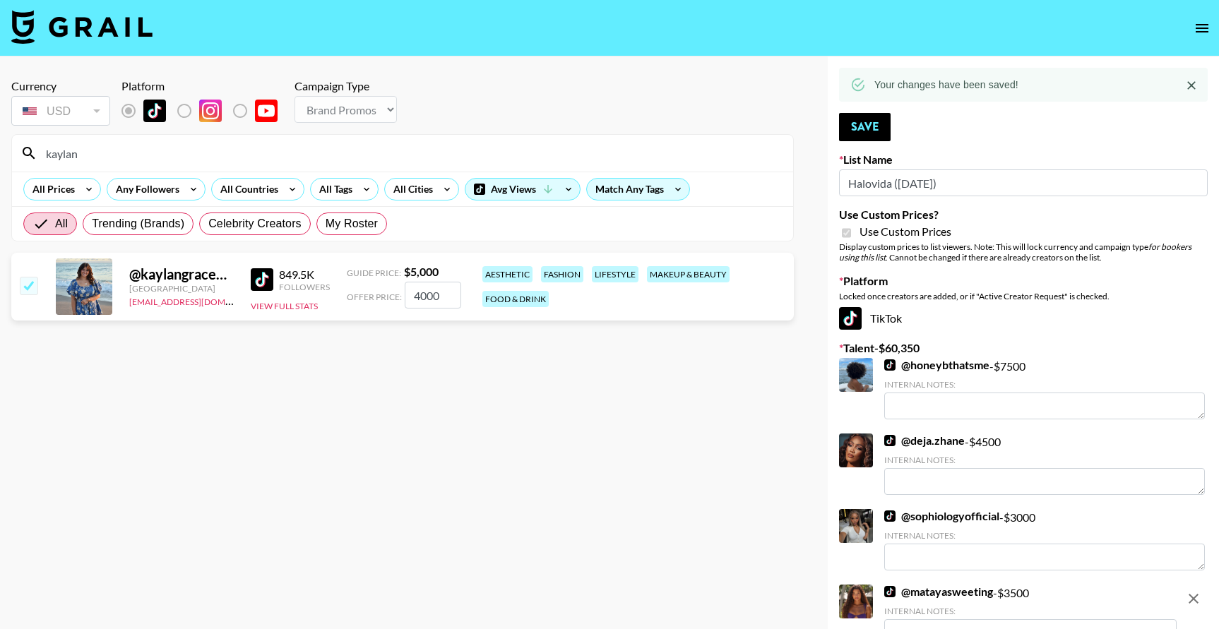
click at [175, 144] on input "kaylan" at bounding box center [410, 153] width 747 height 23
drag, startPoint x: 175, startPoint y: 144, endPoint x: 19, endPoint y: 154, distance: 156.4
click at [19, 154] on div "kaylan" at bounding box center [402, 153] width 781 height 37
type input "courtneyeb"
click at [25, 292] on input "checkbox" at bounding box center [28, 285] width 17 height 17
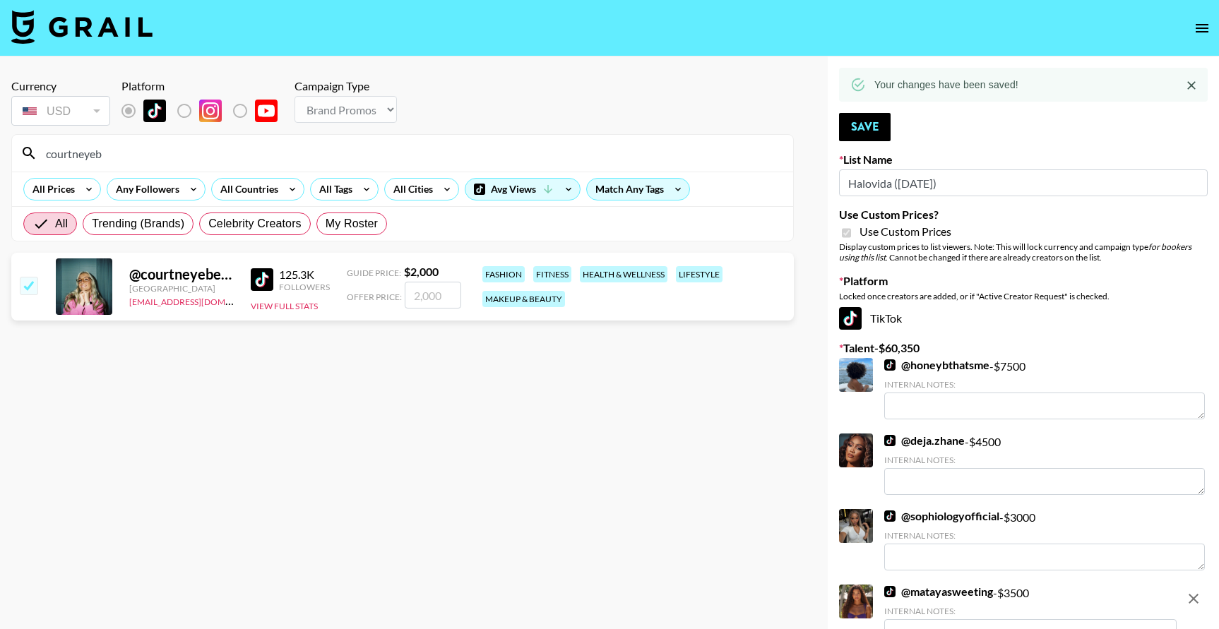
checkbox input "true"
type input "2000"
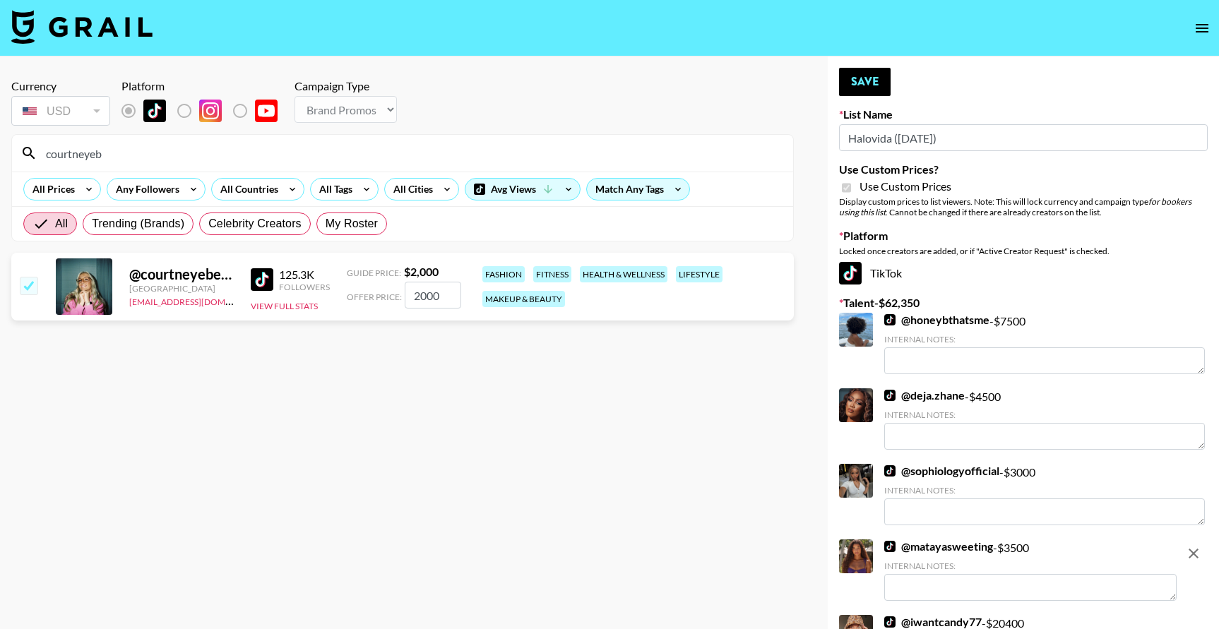
drag, startPoint x: 441, startPoint y: 296, endPoint x: 362, endPoint y: 296, distance: 79.1
click at [362, 296] on div "Offer Price: 2000" at bounding box center [404, 295] width 114 height 27
checkbox input "true"
type input "1500"
click at [868, 85] on button "Save" at bounding box center [865, 82] width 52 height 28
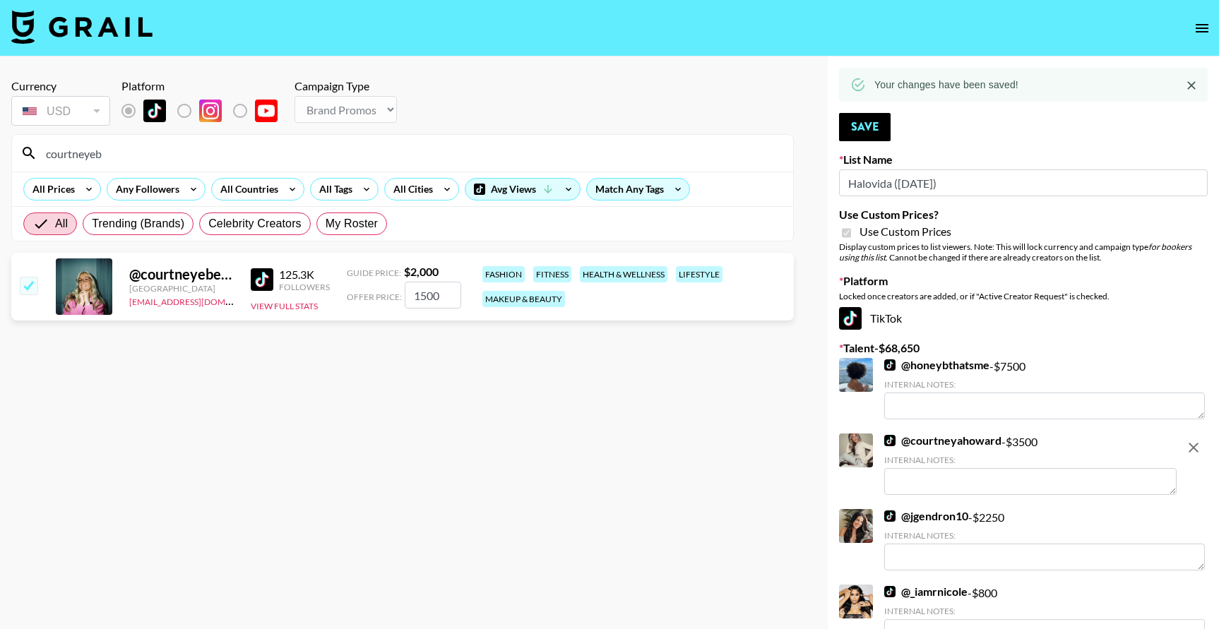
drag, startPoint x: 102, startPoint y: 153, endPoint x: 30, endPoint y: 147, distance: 72.3
click at [30, 147] on div "courtneyeb" at bounding box center [402, 153] width 781 height 37
type input "thepal"
click at [30, 290] on input "checkbox" at bounding box center [28, 285] width 17 height 17
checkbox input "true"
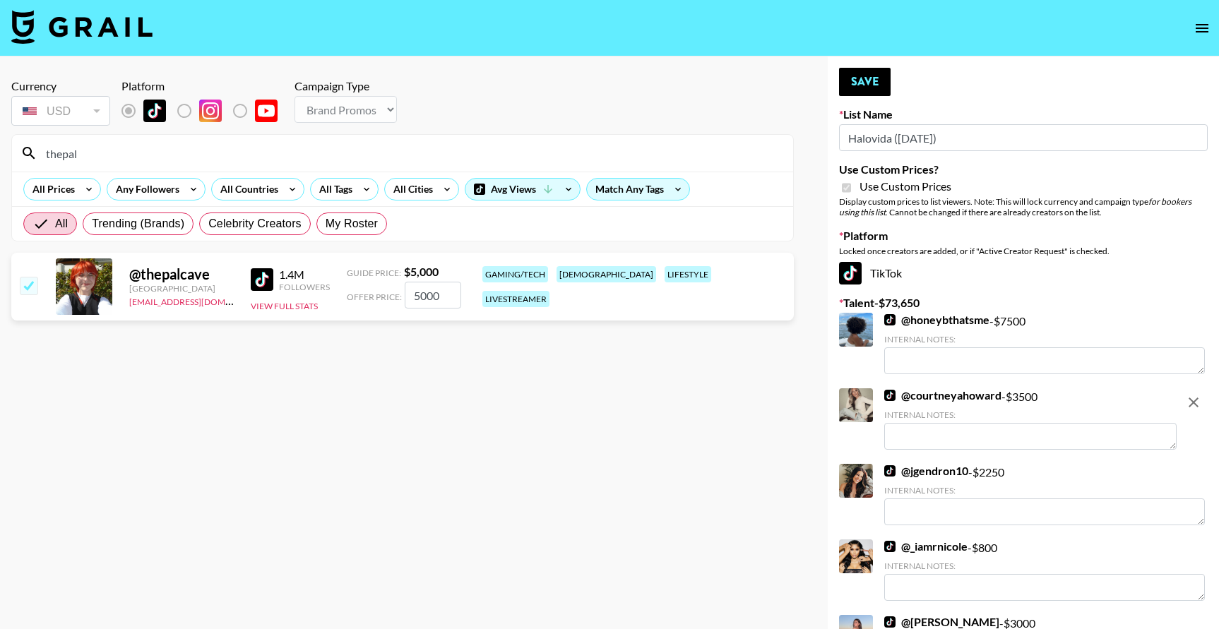
drag, startPoint x: 442, startPoint y: 297, endPoint x: 372, endPoint y: 293, distance: 70.0
click at [374, 294] on div "Offer Price: 5000" at bounding box center [404, 295] width 114 height 27
type input "4"
checkbox input "false"
checkbox input "true"
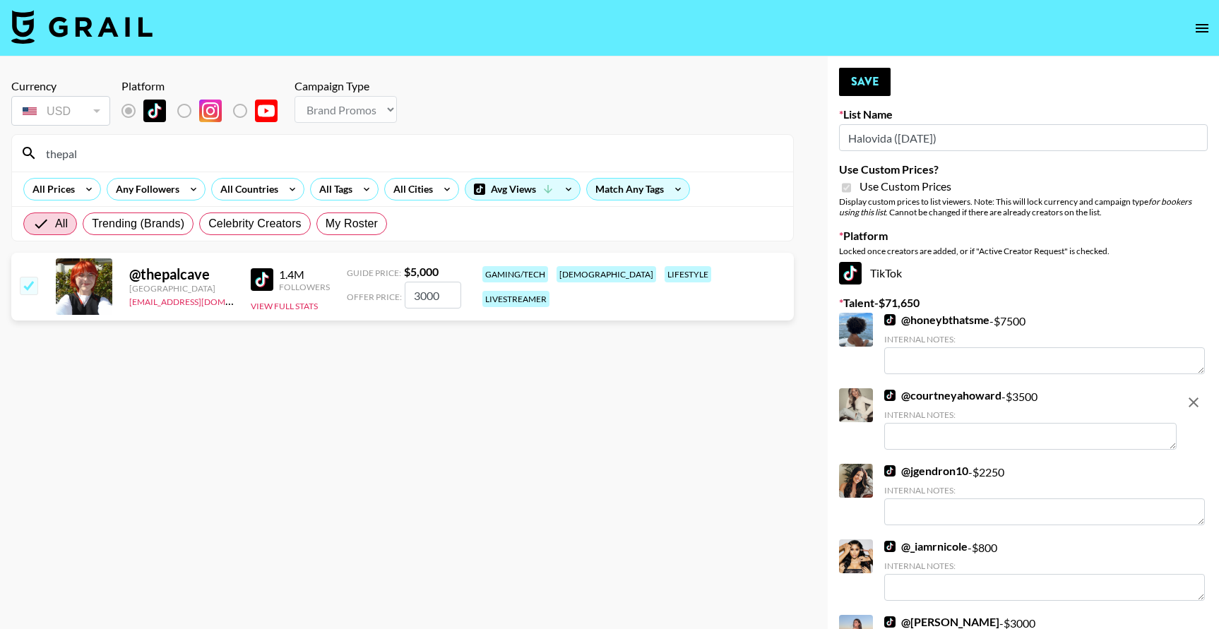
type input "3000"
click at [857, 93] on button "Save" at bounding box center [865, 82] width 52 height 28
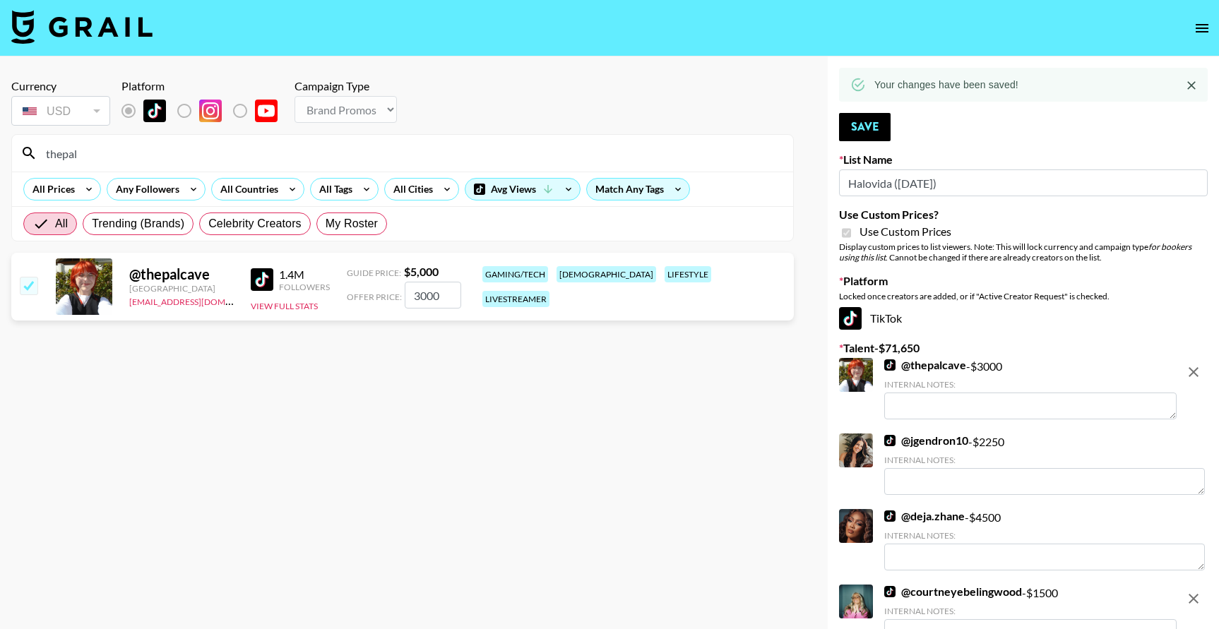
drag, startPoint x: 391, startPoint y: 158, endPoint x: 11, endPoint y: 157, distance: 379.3
click at [11, 157] on section "thepal All Prices Any Followers All Countries All Tags All Cities Avg Views Mat…" at bounding box center [402, 187] width 783 height 107
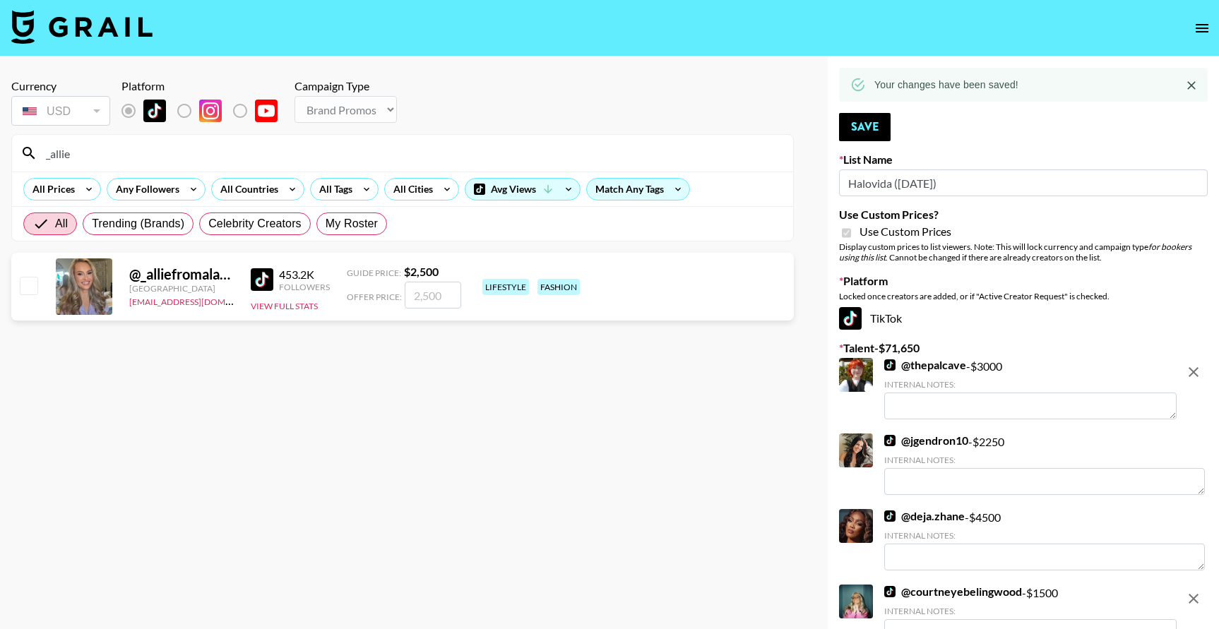
type input "_allie"
click at [28, 287] on input "checkbox" at bounding box center [28, 285] width 17 height 17
checkbox input "true"
type input "2500"
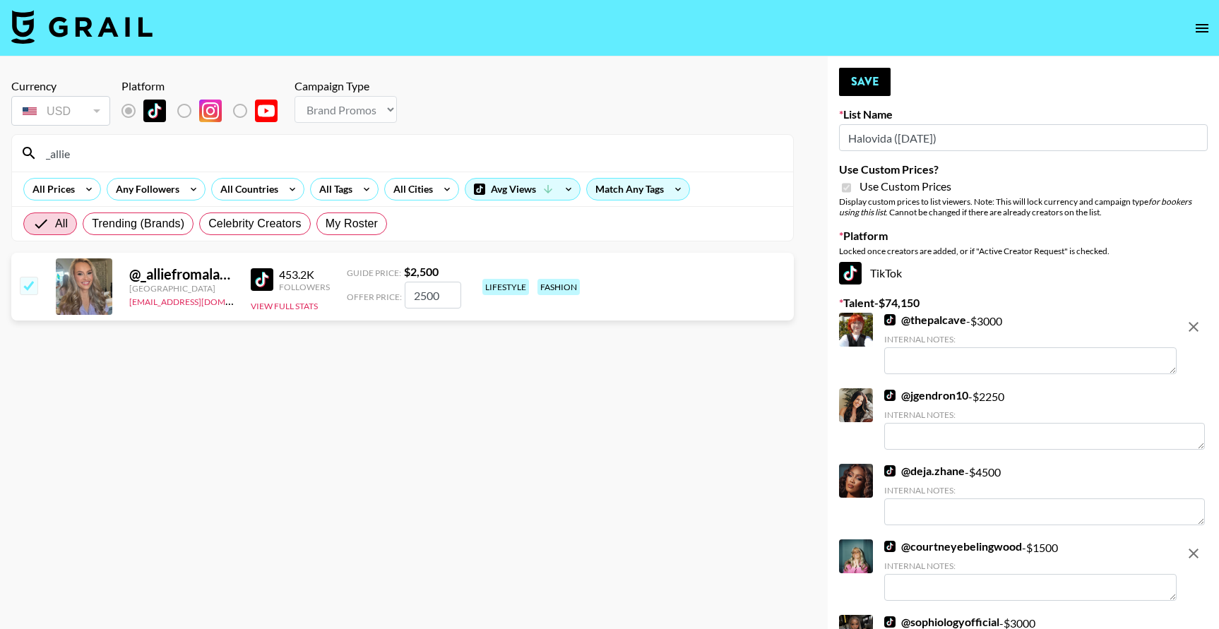
drag, startPoint x: 446, startPoint y: 296, endPoint x: 401, endPoint y: 296, distance: 45.2
click at [401, 296] on div "Offer Price: 2500" at bounding box center [404, 295] width 114 height 27
type textarea "1.2 million on IG"
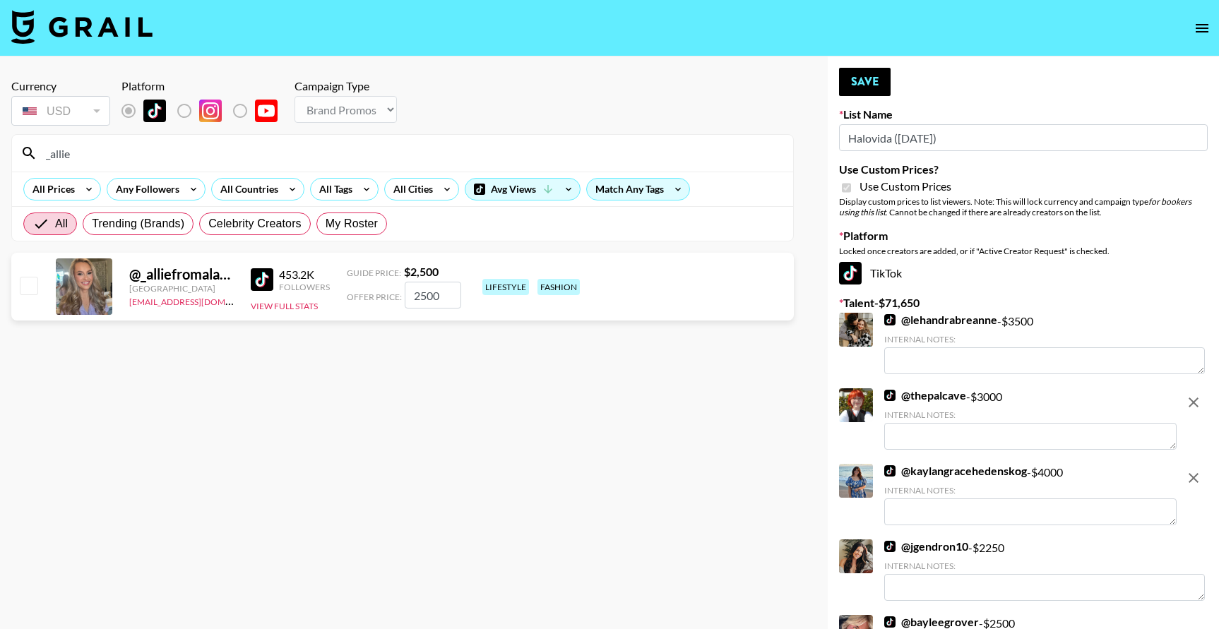
checkbox input "true"
type input "1"
checkbox input "false"
checkbox input "true"
type input "2000"
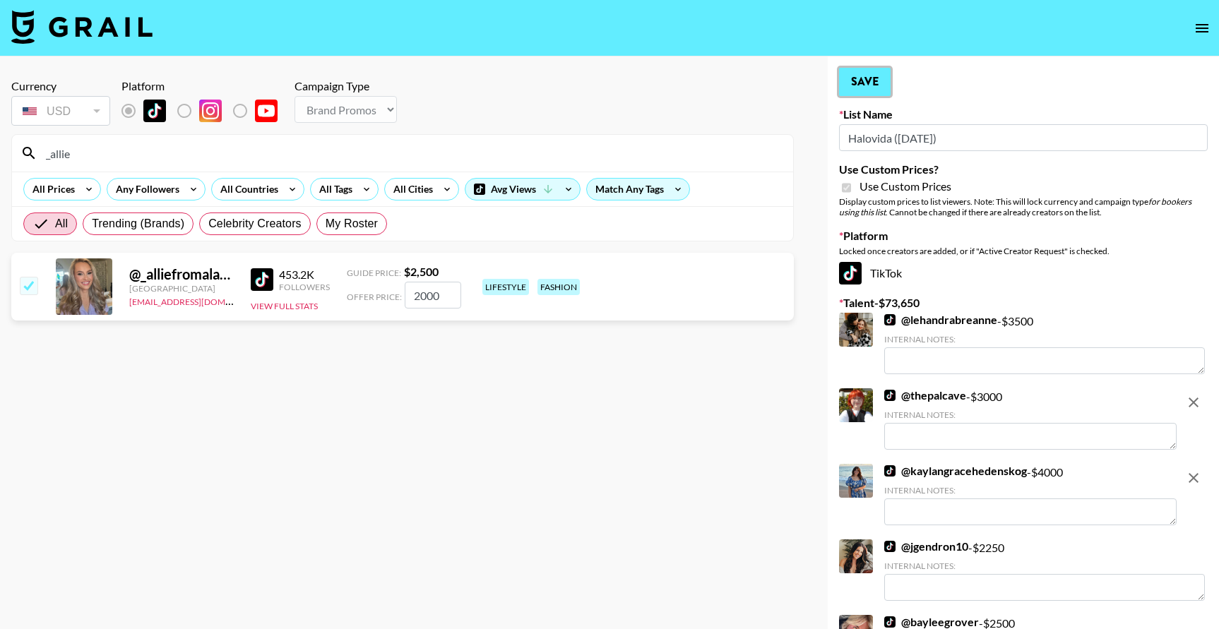
click at [866, 93] on button "Save" at bounding box center [865, 82] width 52 height 28
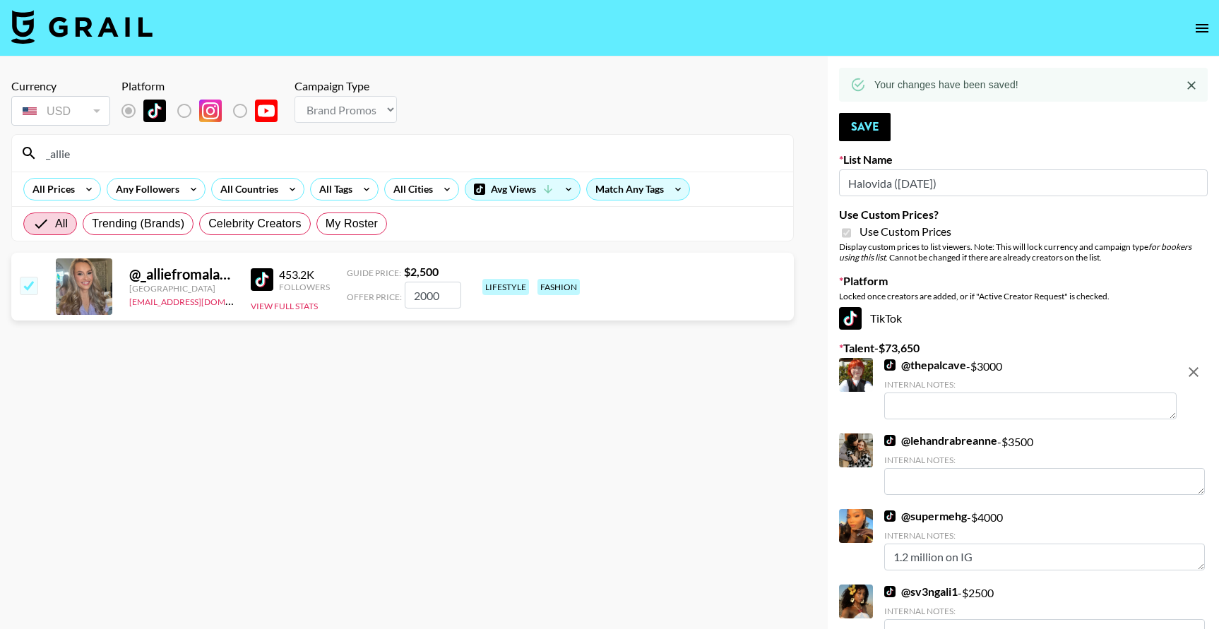
drag, startPoint x: 111, startPoint y: 154, endPoint x: 11, endPoint y: 133, distance: 101.8
click at [11, 133] on section "Currency USD USD ​ Platform Campaign Type Choose Type... Song Promos Brand Prom…" at bounding box center [402, 155] width 783 height 174
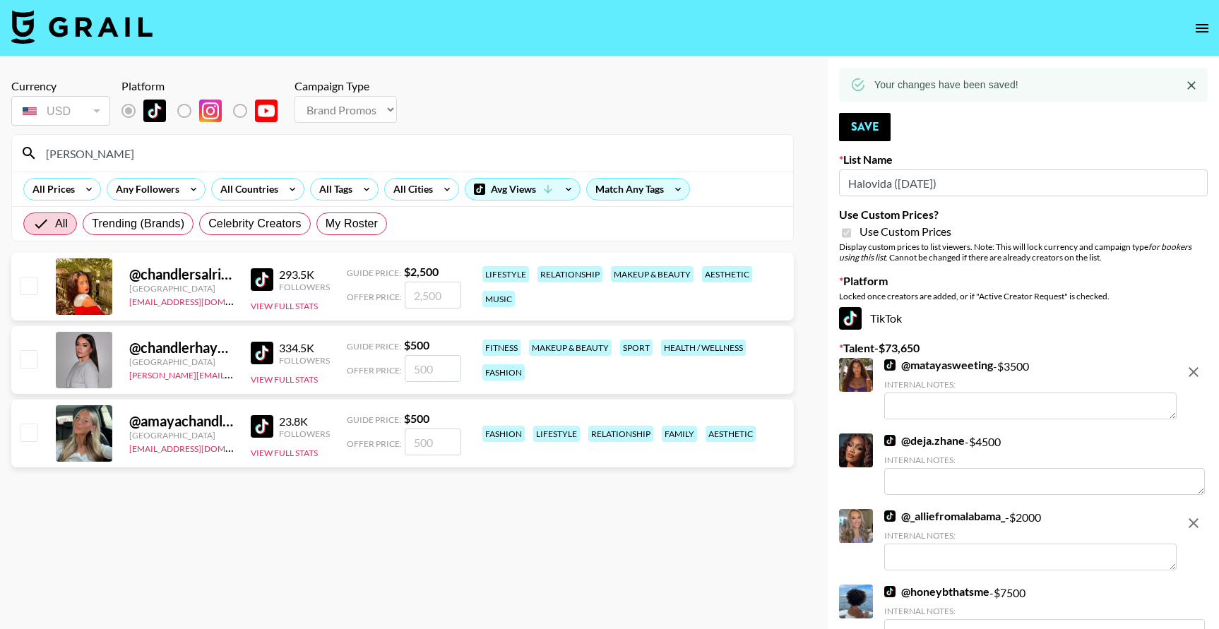
type input "[PERSON_NAME]"
click at [32, 287] on input "checkbox" at bounding box center [28, 285] width 17 height 17
checkbox input "true"
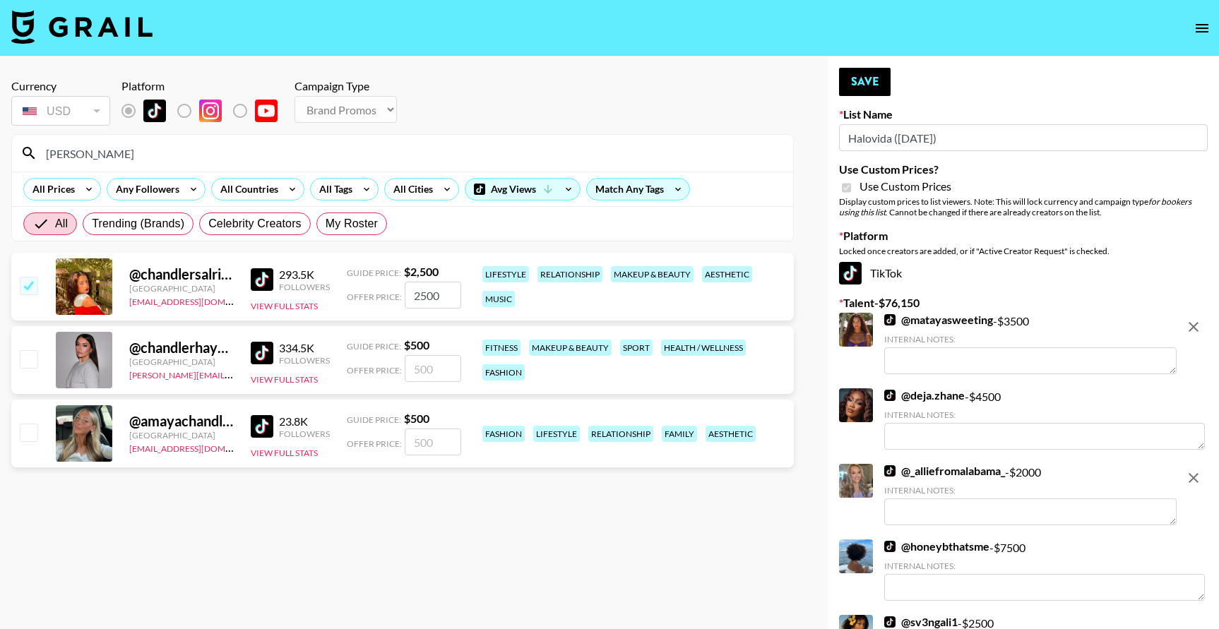
drag, startPoint x: 439, startPoint y: 292, endPoint x: 376, endPoint y: 291, distance: 62.9
click at [377, 292] on div "Offer Price: 2500" at bounding box center [404, 295] width 114 height 27
type input "1500"
click at [858, 81] on button "Save" at bounding box center [865, 82] width 52 height 28
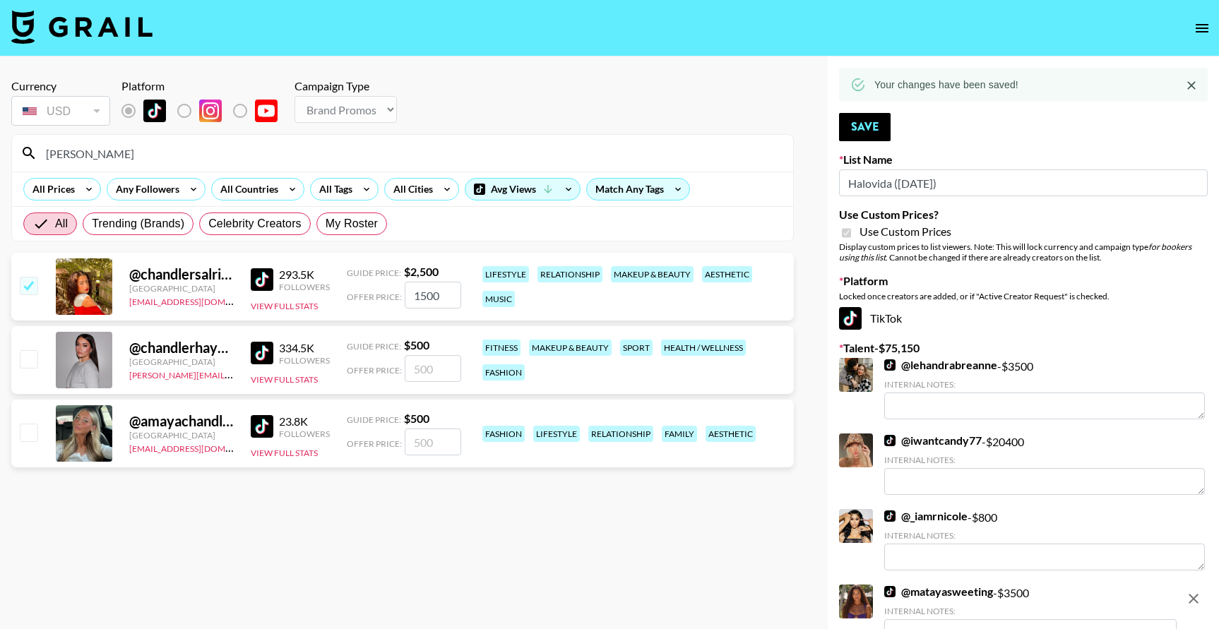
drag, startPoint x: 109, startPoint y: 145, endPoint x: 117, endPoint y: 160, distance: 17.4
click at [117, 160] on input "[PERSON_NAME]" at bounding box center [410, 153] width 747 height 23
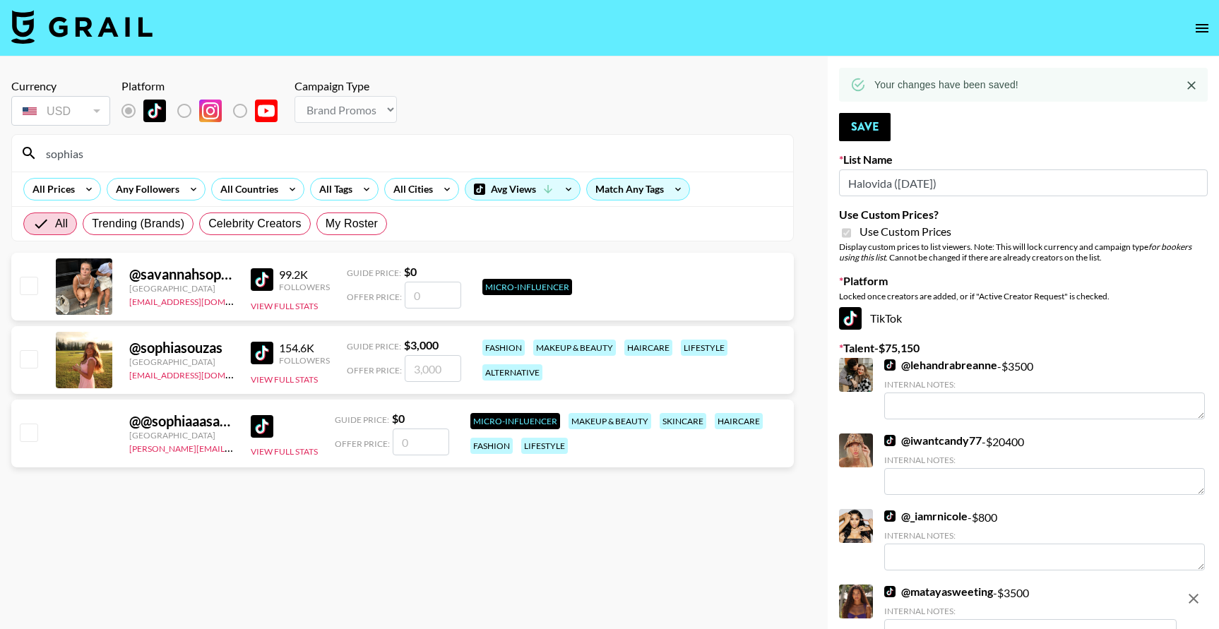
type input "sophias"
click at [21, 356] on input "checkbox" at bounding box center [28, 358] width 17 height 17
checkbox input "true"
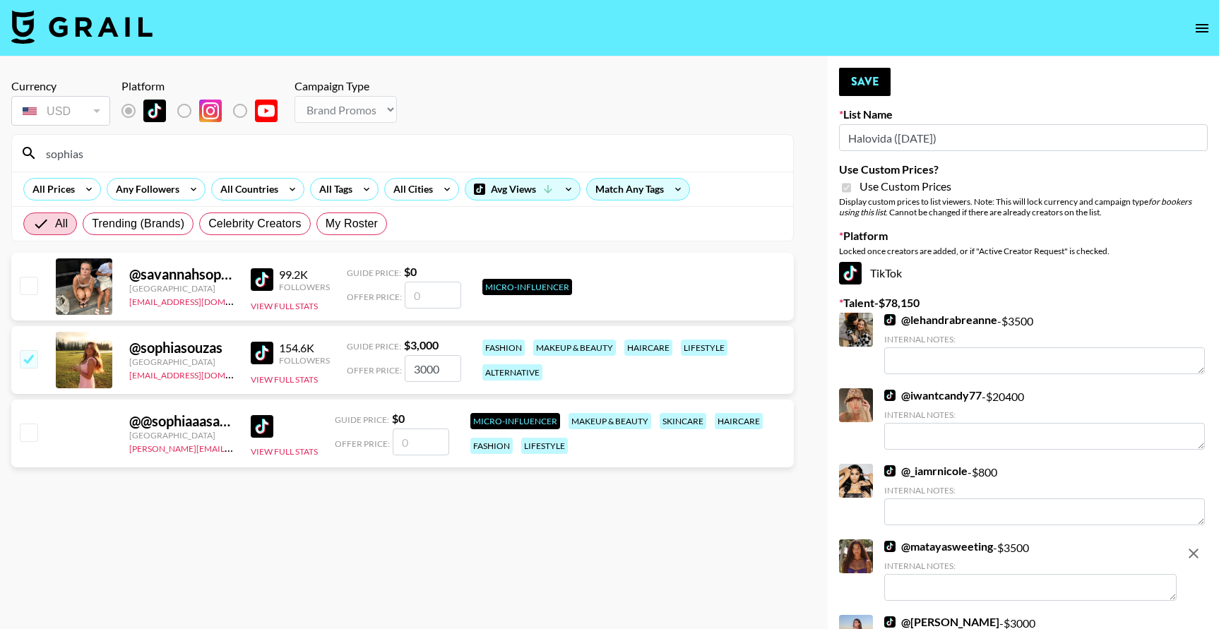
drag, startPoint x: 439, startPoint y: 373, endPoint x: 399, endPoint y: 365, distance: 40.3
click at [399, 365] on div "Offer Price: 3000" at bounding box center [404, 368] width 114 height 27
type input "2500"
click at [861, 88] on button "Save" at bounding box center [865, 82] width 52 height 28
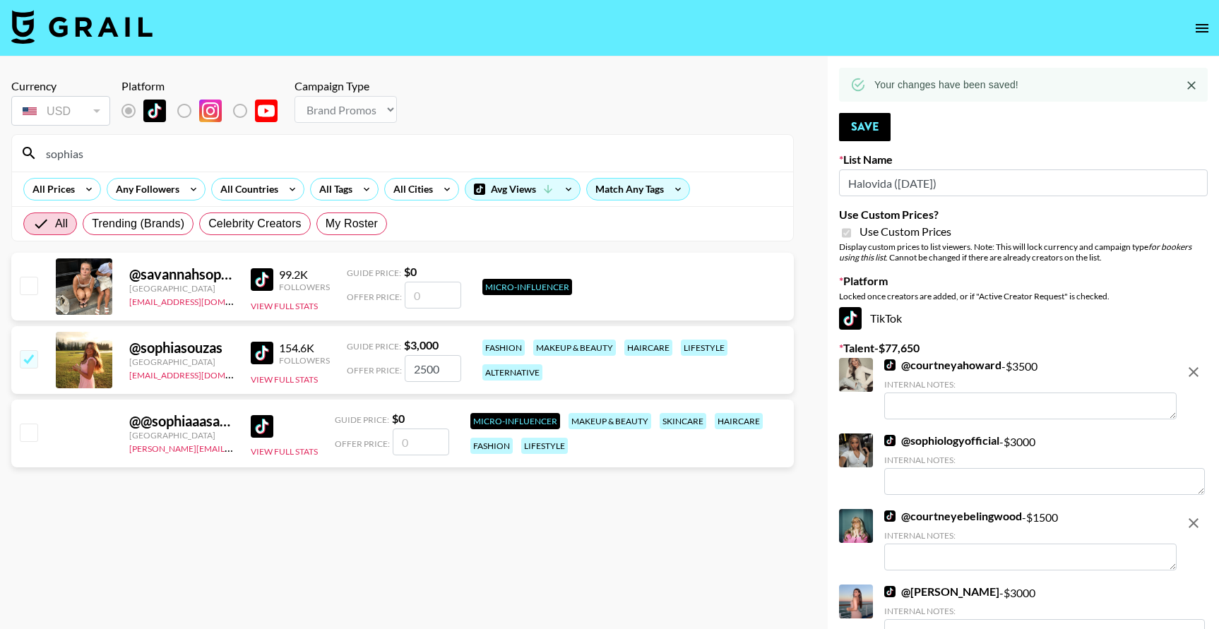
drag, startPoint x: 170, startPoint y: 160, endPoint x: 44, endPoint y: 137, distance: 128.6
click at [44, 137] on div "sophias" at bounding box center [402, 153] width 781 height 37
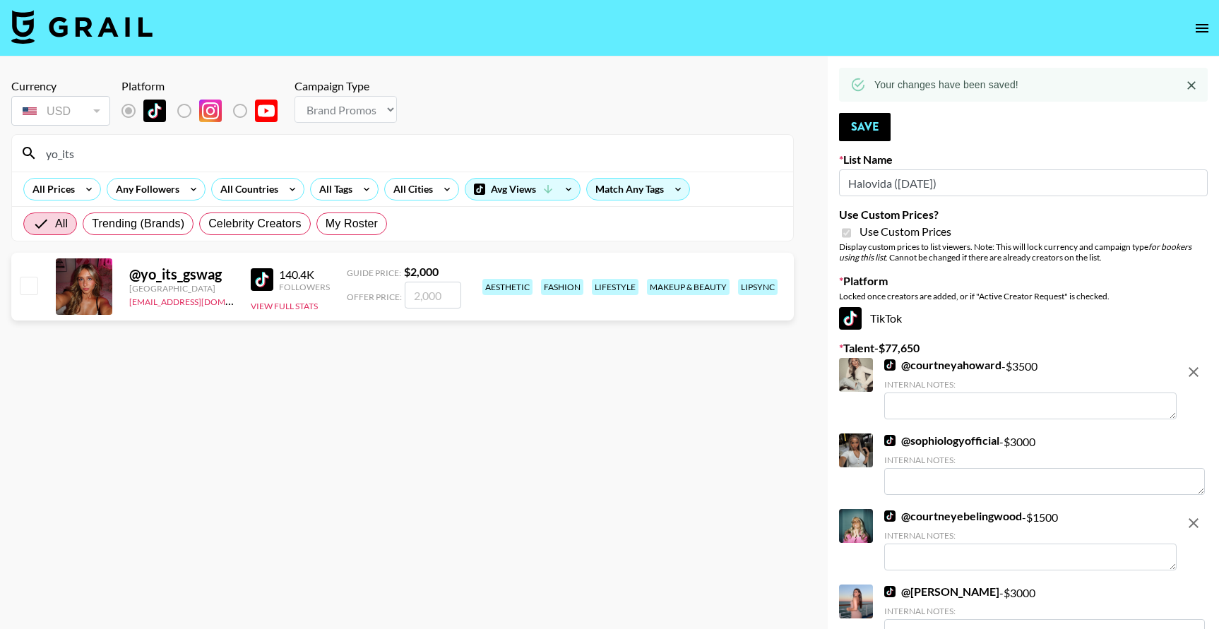
type input "yo_its"
click at [30, 289] on input "checkbox" at bounding box center [28, 285] width 17 height 17
checkbox input "true"
type input "2000"
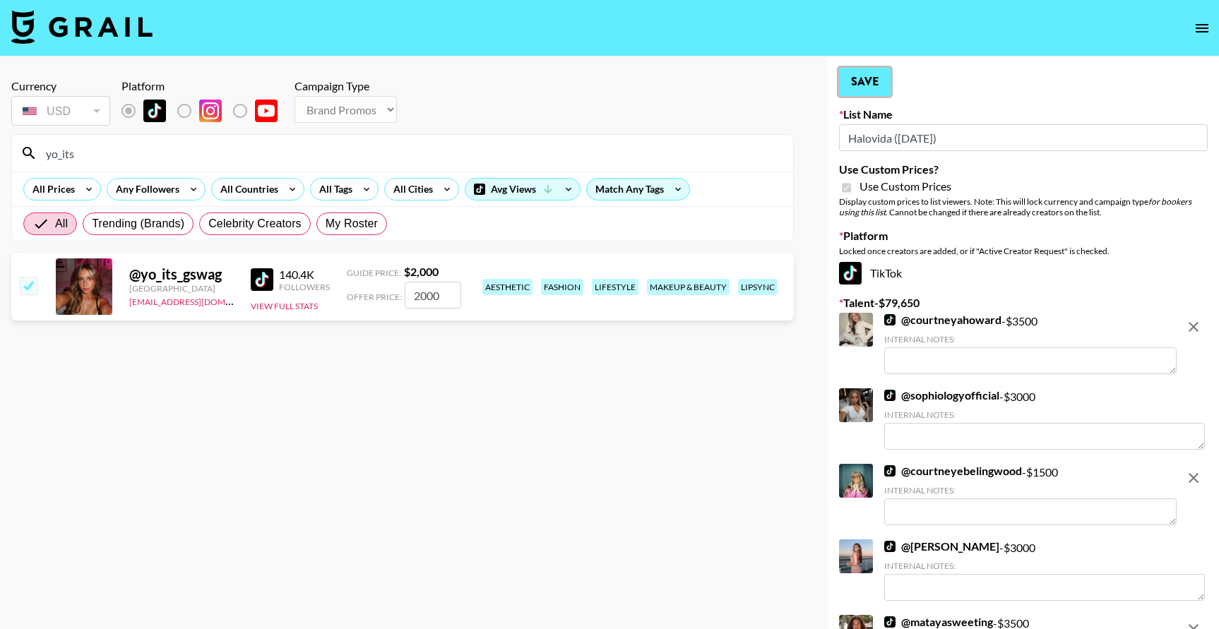
click at [879, 79] on button "Save" at bounding box center [865, 82] width 52 height 28
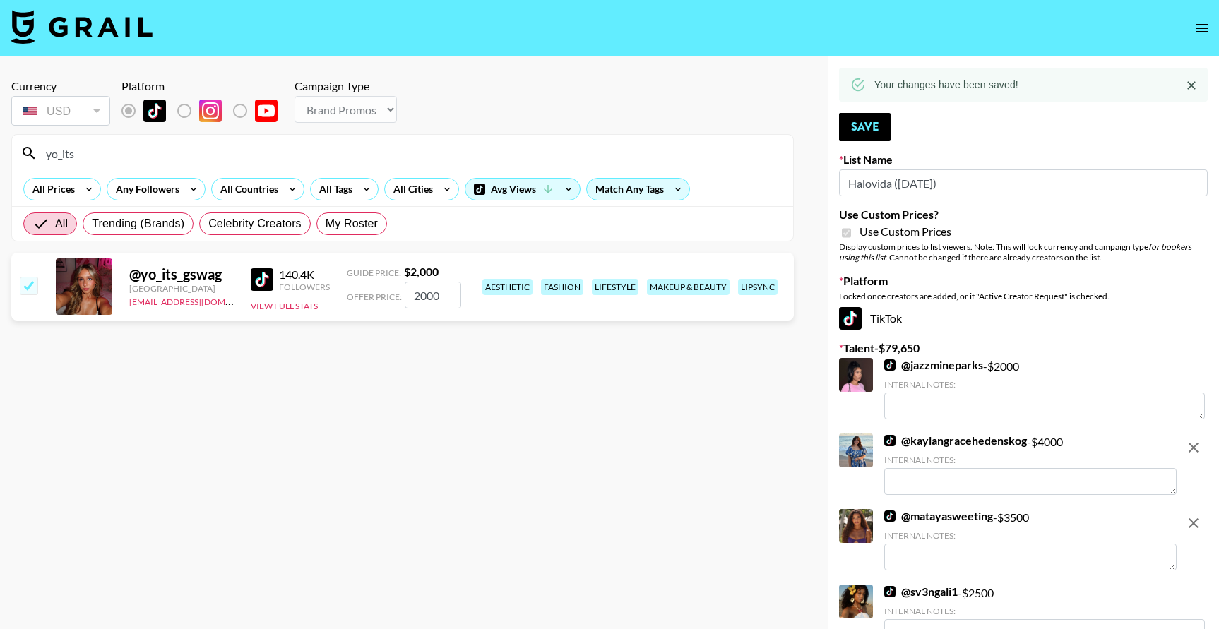
drag, startPoint x: 126, startPoint y: 159, endPoint x: 11, endPoint y: 152, distance: 115.4
click at [11, 152] on section "yo_its All Prices Any Followers All Countries All Tags All Cities Avg Views Mat…" at bounding box center [402, 187] width 783 height 107
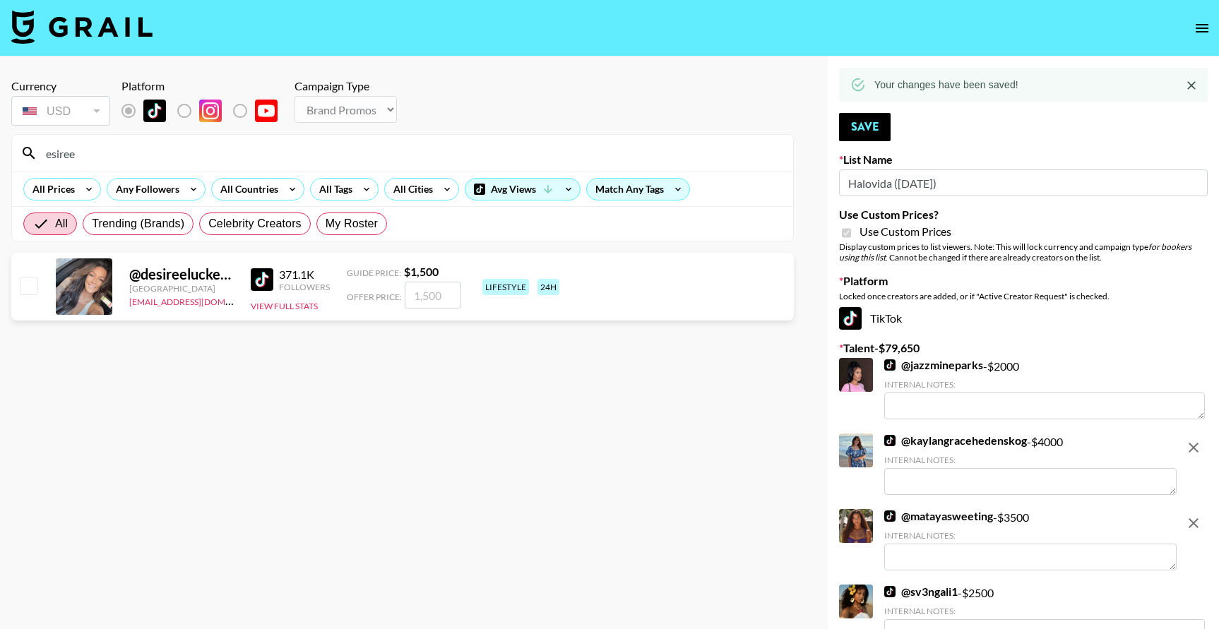
type input "esiree"
click at [29, 281] on input "checkbox" at bounding box center [28, 285] width 17 height 17
checkbox input "true"
type input "1500"
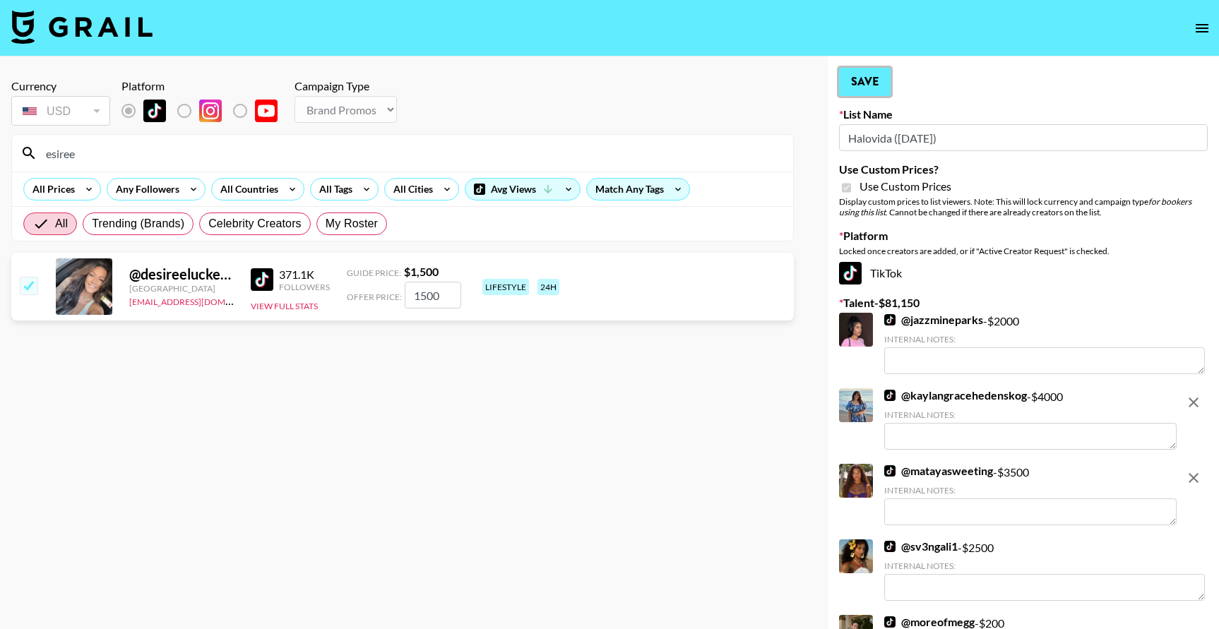
click at [868, 80] on button "Save" at bounding box center [865, 82] width 52 height 28
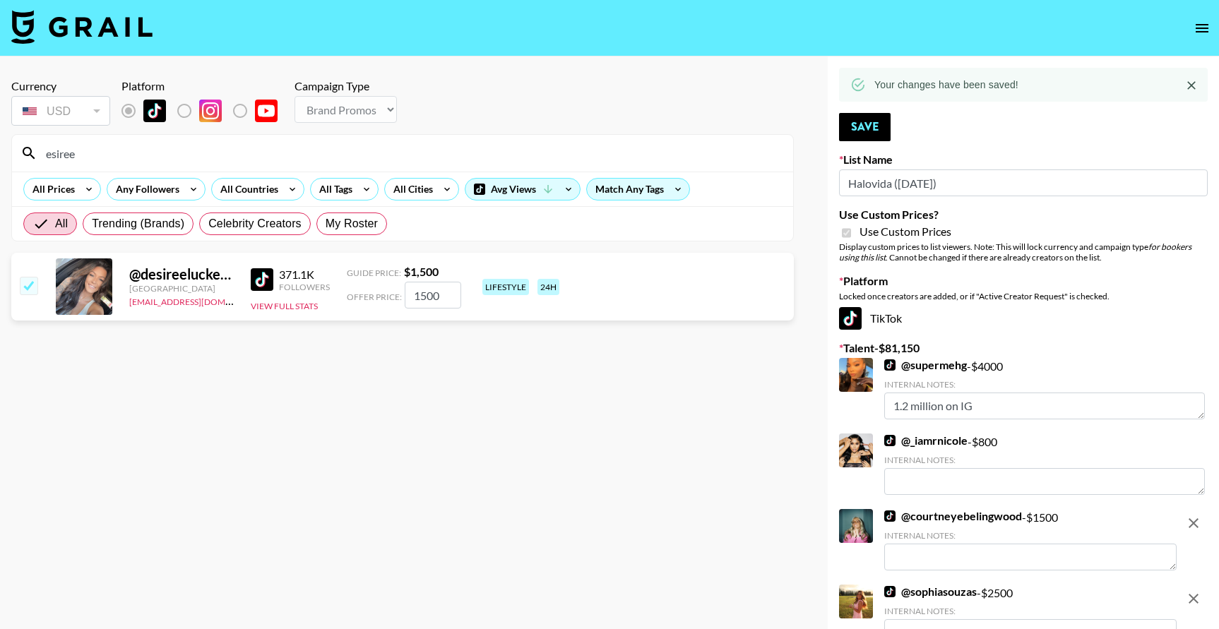
drag, startPoint x: 140, startPoint y: 158, endPoint x: 11, endPoint y: 146, distance: 129.1
click at [11, 146] on section "esiree All Prices Any Followers All Countries All Tags All Cities Avg Views Mat…" at bounding box center [402, 187] width 783 height 107
type input "[PERSON_NAME]"
click at [35, 285] on input "checkbox" at bounding box center [28, 285] width 17 height 17
checkbox input "true"
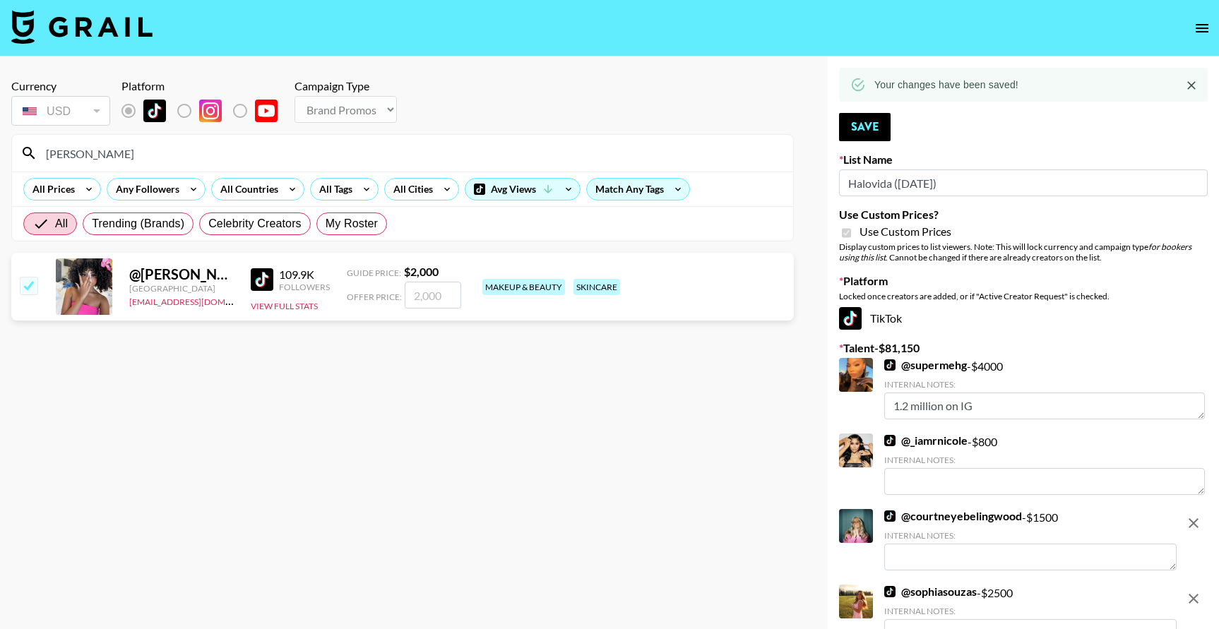
type input "2000"
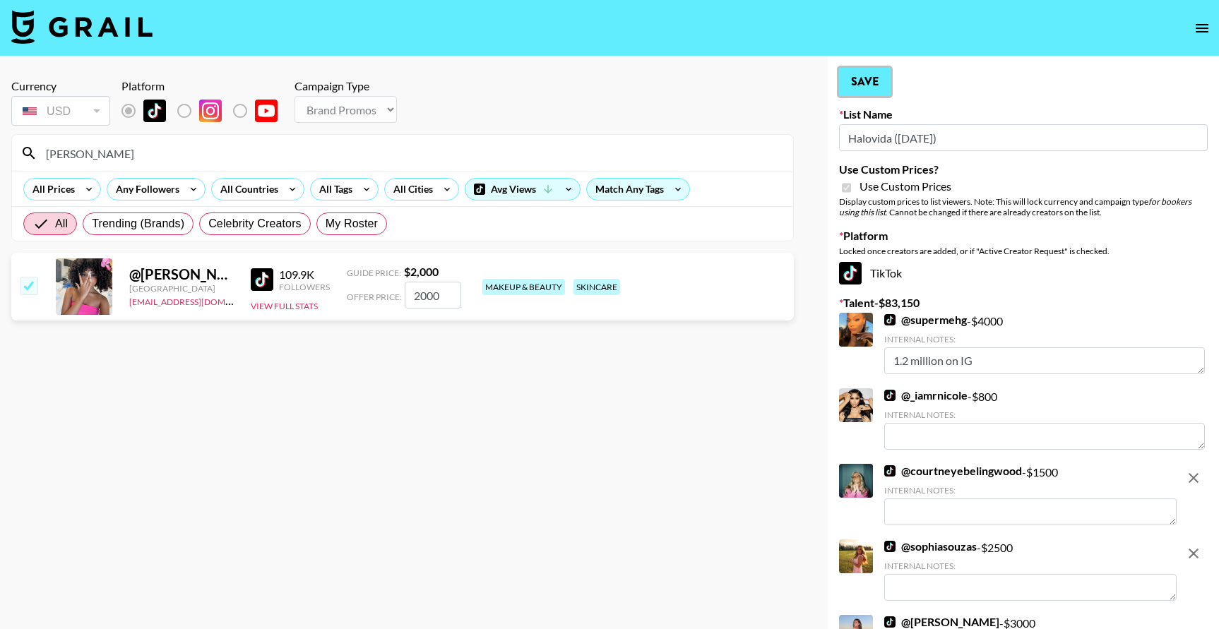
click at [867, 83] on button "Save" at bounding box center [865, 82] width 52 height 28
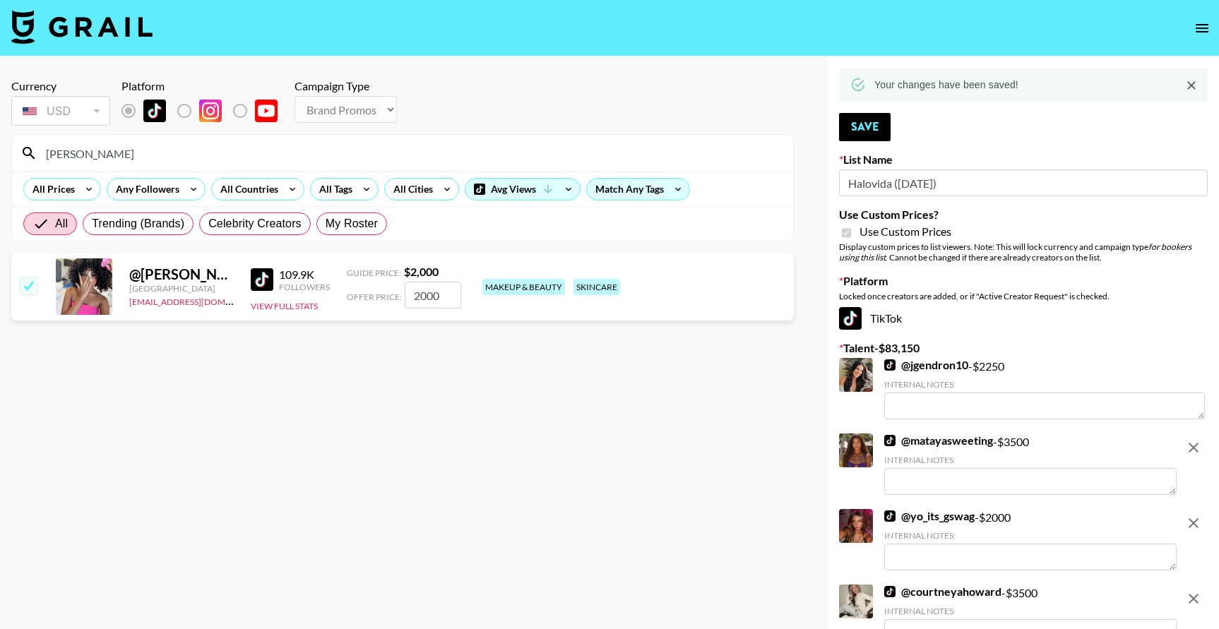
drag, startPoint x: 128, startPoint y: 162, endPoint x: 11, endPoint y: 153, distance: 116.9
click at [11, 153] on section "[PERSON_NAME] All Prices Any Followers All Countries All Tags All Cities Avg Vi…" at bounding box center [402, 187] width 783 height 107
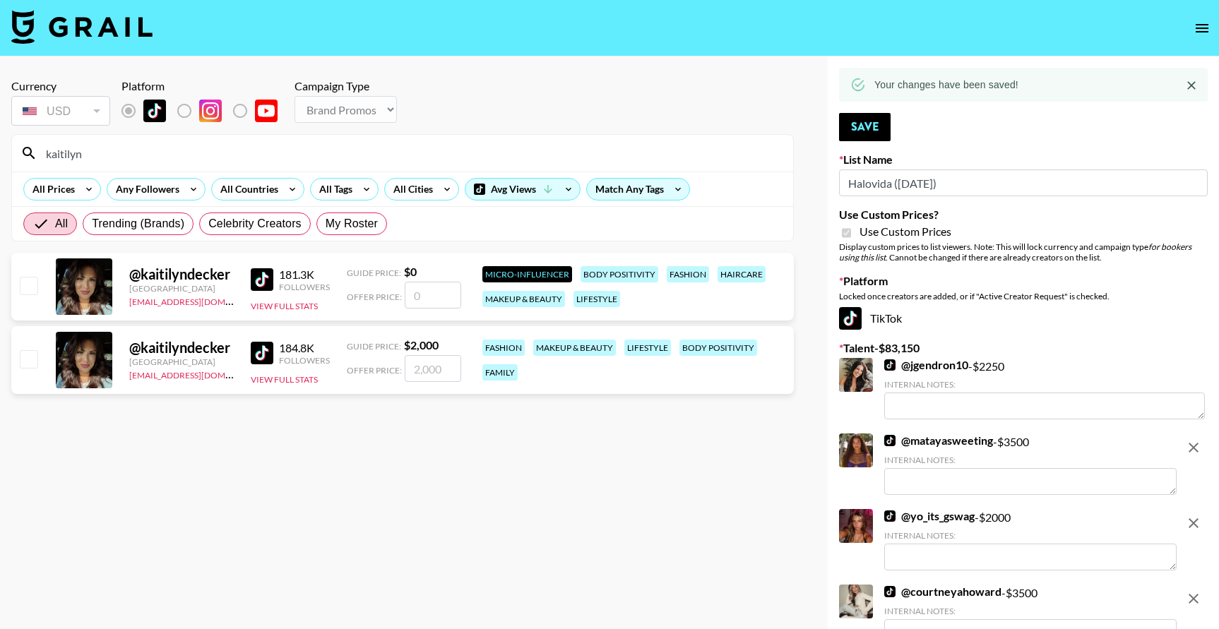
type input "kaitilyn"
click at [35, 360] on input "checkbox" at bounding box center [28, 358] width 17 height 17
checkbox input "true"
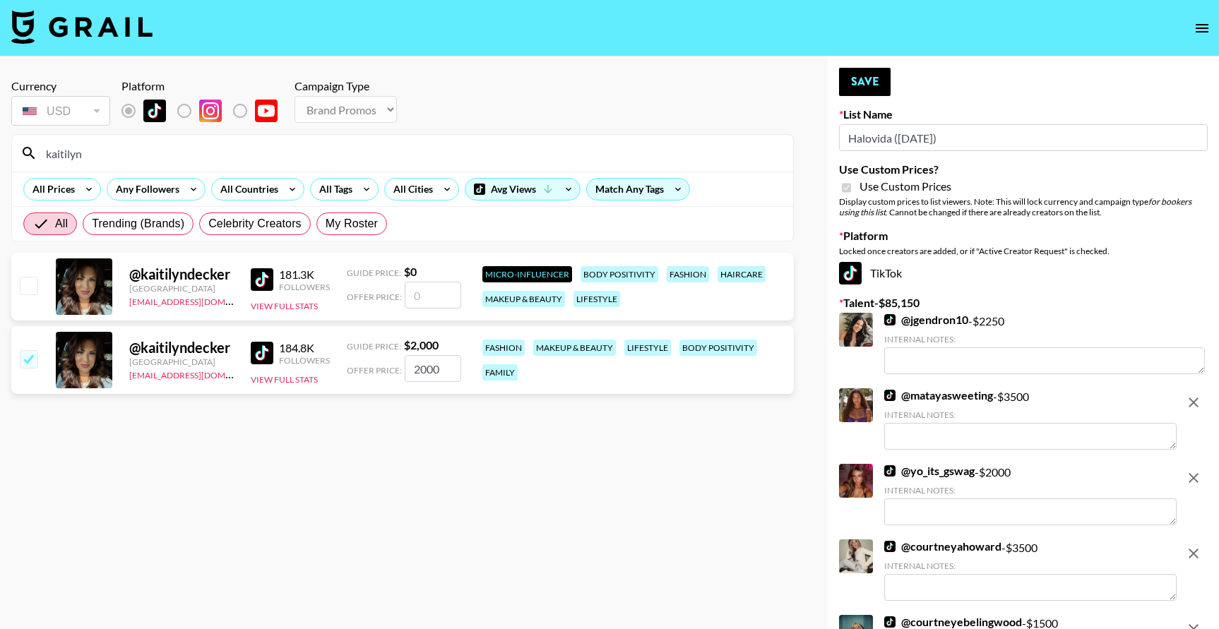
click at [446, 358] on input "2000" at bounding box center [433, 368] width 57 height 27
drag, startPoint x: 446, startPoint y: 364, endPoint x: 381, endPoint y: 364, distance: 65.7
click at [381, 364] on div "Offer Price: 2000" at bounding box center [404, 368] width 114 height 27
type input "1500"
click at [858, 88] on button "Save" at bounding box center [865, 82] width 52 height 28
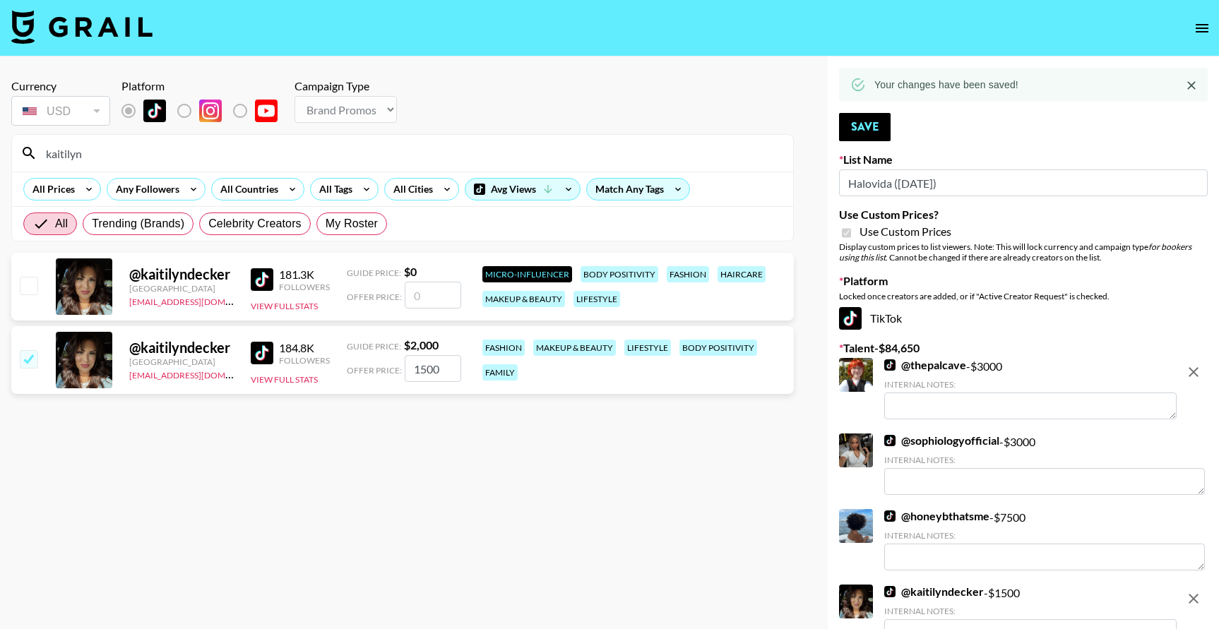
drag, startPoint x: 155, startPoint y: 163, endPoint x: 22, endPoint y: 150, distance: 134.1
click at [22, 150] on div "kaitilyn" at bounding box center [402, 153] width 781 height 37
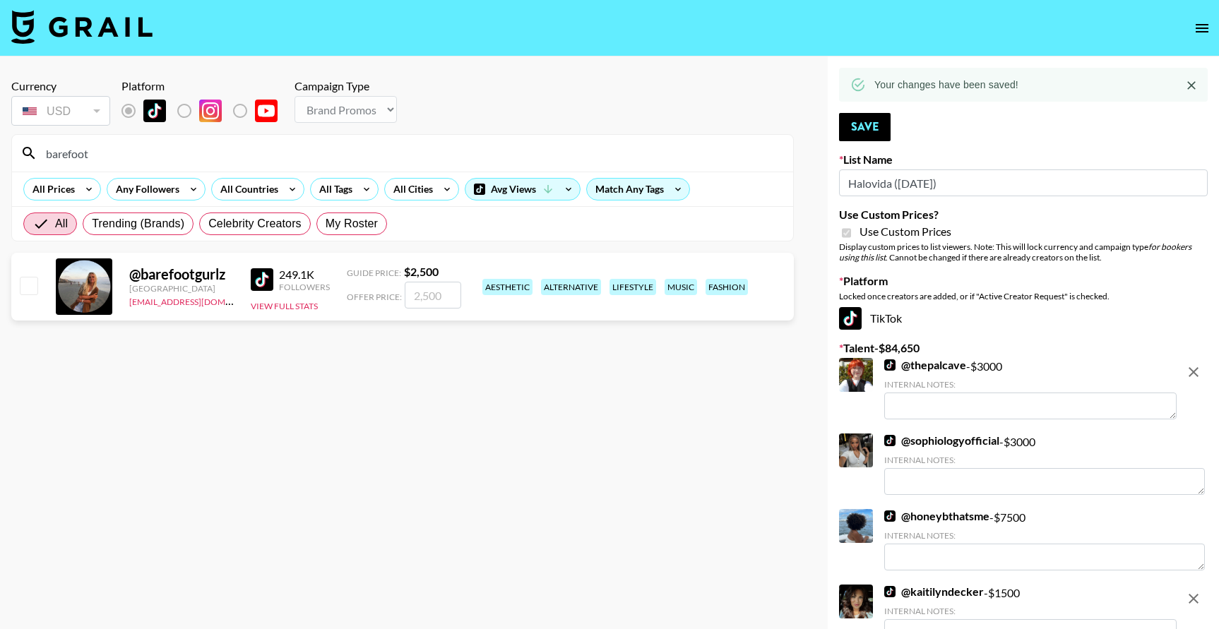
type input "barefoot"
click at [28, 285] on input "checkbox" at bounding box center [28, 285] width 17 height 17
checkbox input "true"
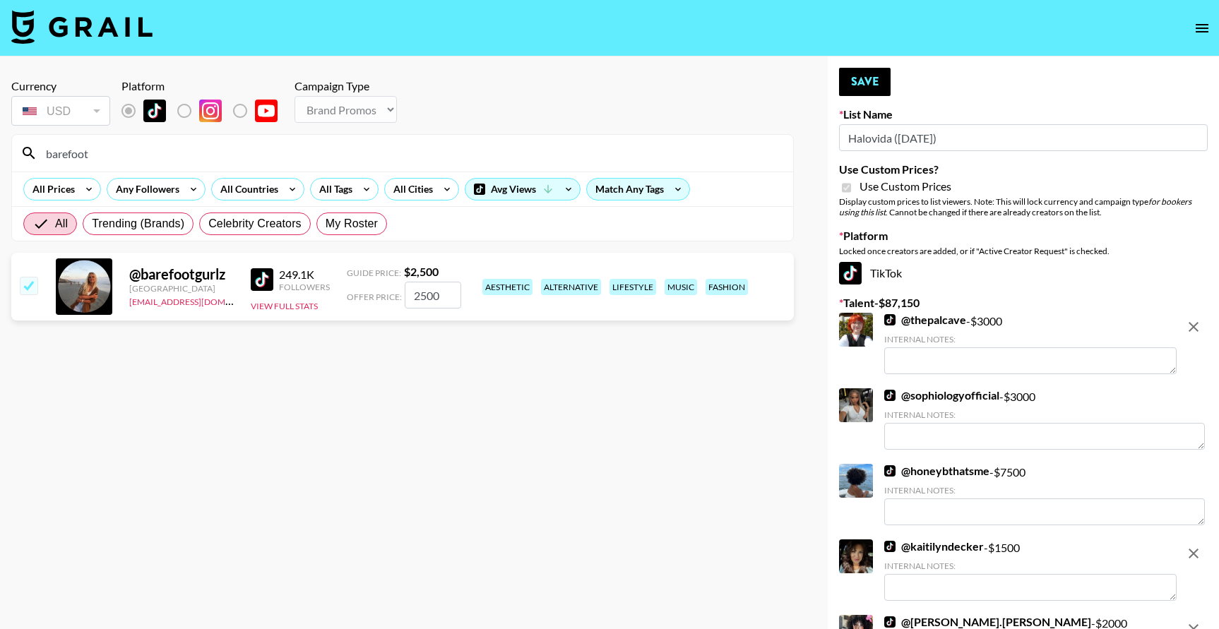
drag, startPoint x: 456, startPoint y: 297, endPoint x: 412, endPoint y: 295, distance: 44.6
click at [412, 295] on input "2500" at bounding box center [433, 295] width 57 height 27
type input "2000"
click at [858, 83] on button "Save" at bounding box center [865, 82] width 52 height 28
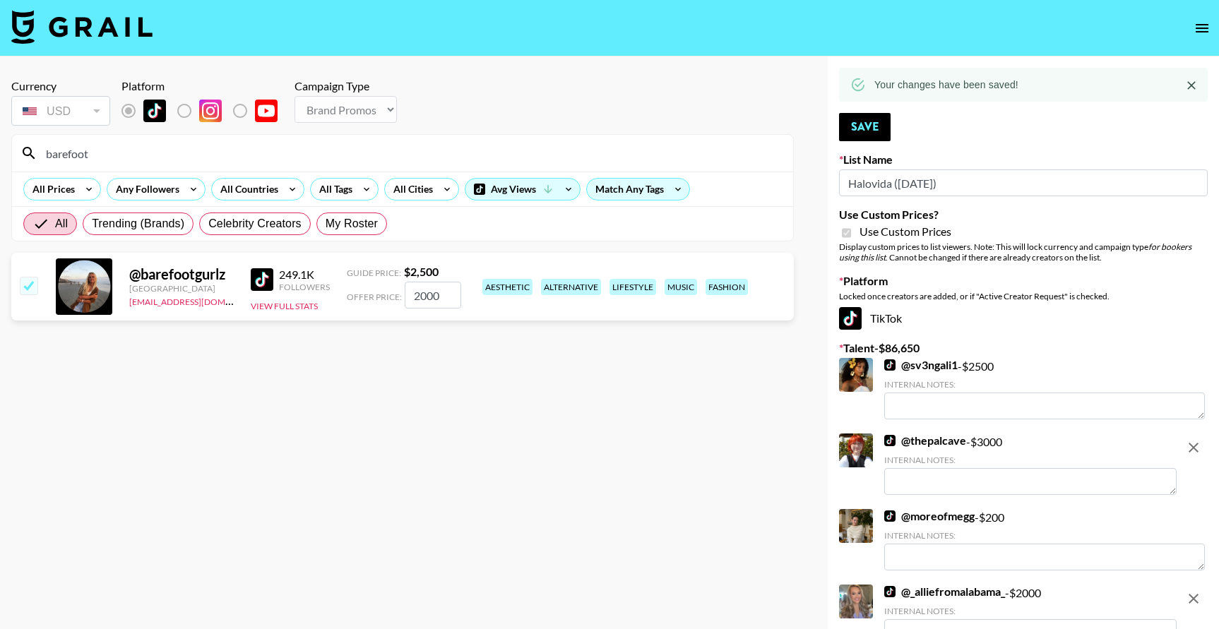
drag, startPoint x: 148, startPoint y: 157, endPoint x: 11, endPoint y: 134, distance: 138.9
click at [11, 134] on section "Currency USD USD ​ Platform Campaign Type Choose Type... Song Promos Brand Prom…" at bounding box center [402, 155] width 783 height 174
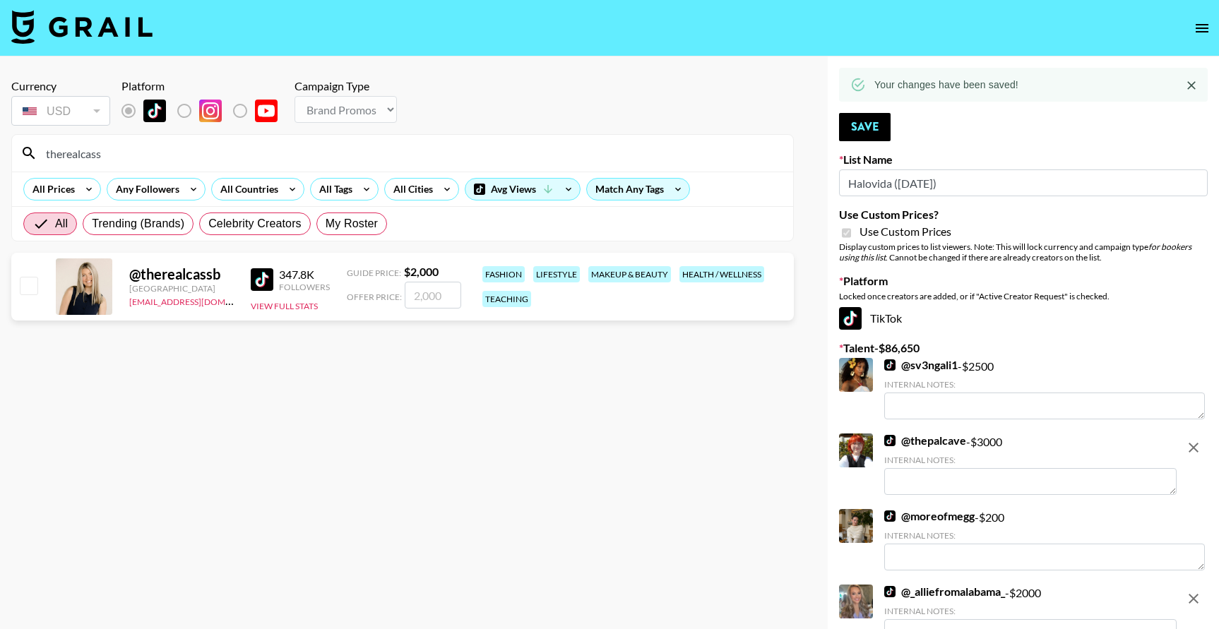
type input "therealcass"
click at [28, 290] on input "checkbox" at bounding box center [28, 285] width 17 height 17
checkbox input "true"
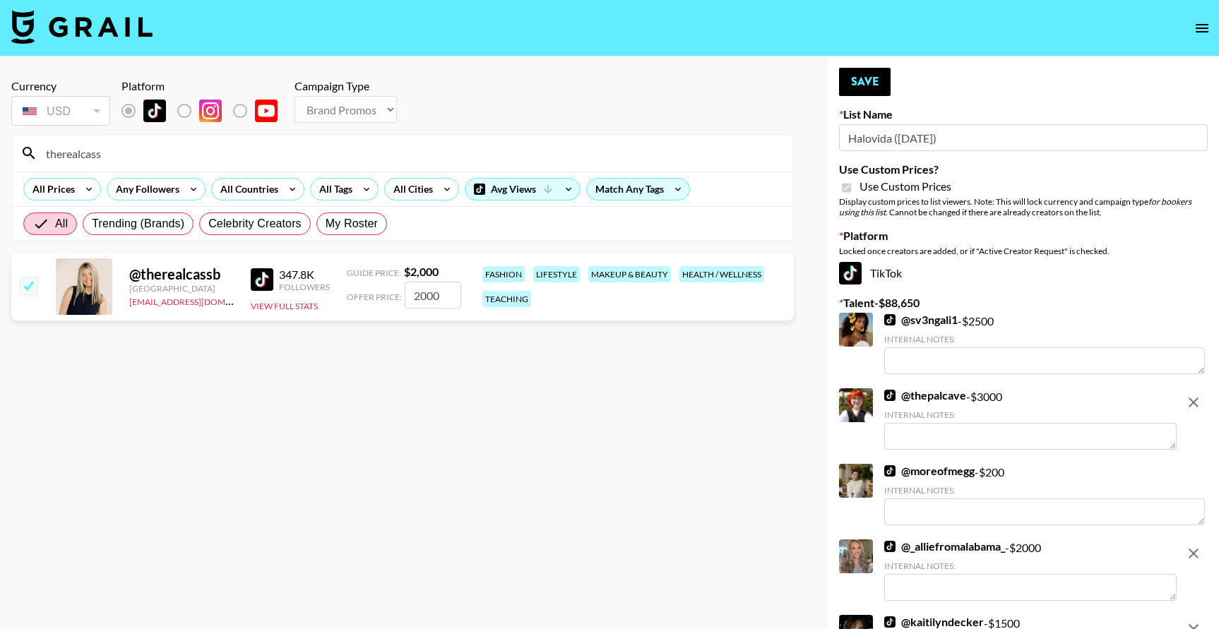
drag, startPoint x: 447, startPoint y: 288, endPoint x: 383, endPoint y: 288, distance: 64.3
click at [383, 288] on div "Offer Price: 2000" at bounding box center [404, 295] width 114 height 27
type input "1500"
click at [865, 78] on button "Save" at bounding box center [865, 82] width 52 height 28
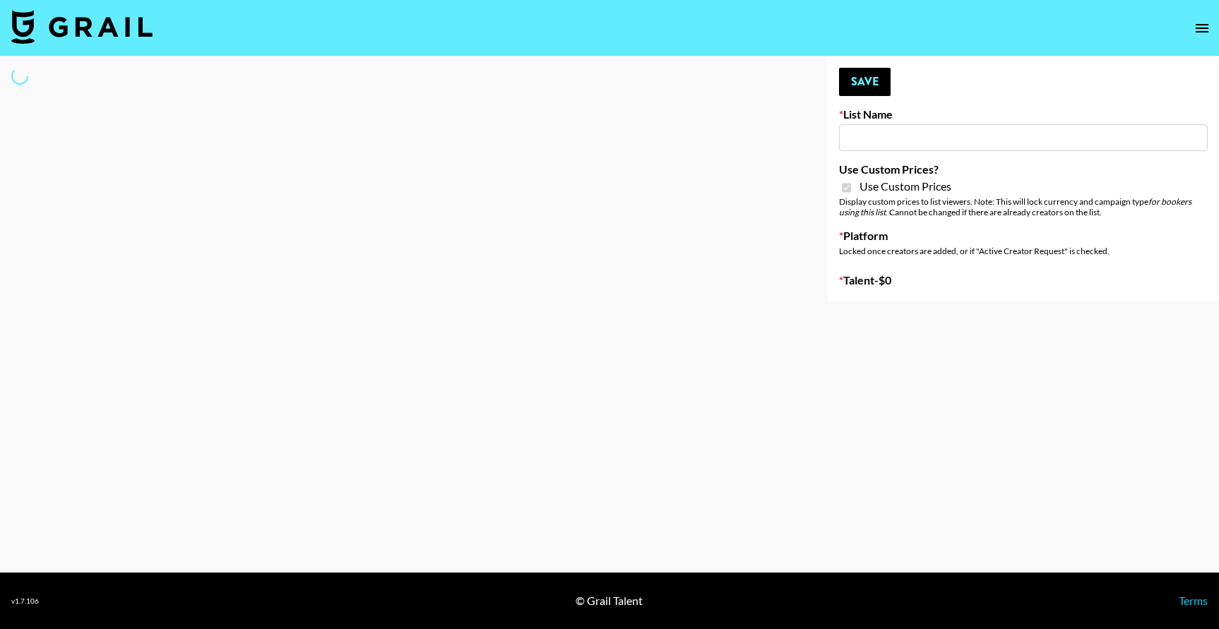
type input "Hily ([DATE])"
checkbox input "true"
select select "Brand"
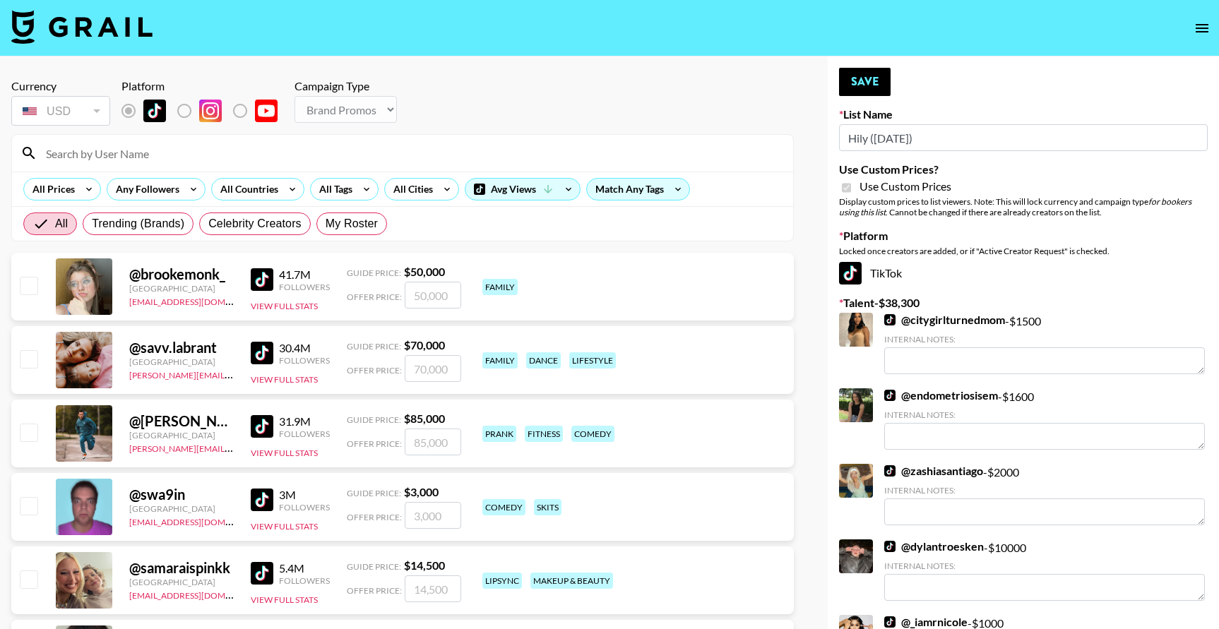
click at [242, 143] on input at bounding box center [410, 153] width 747 height 23
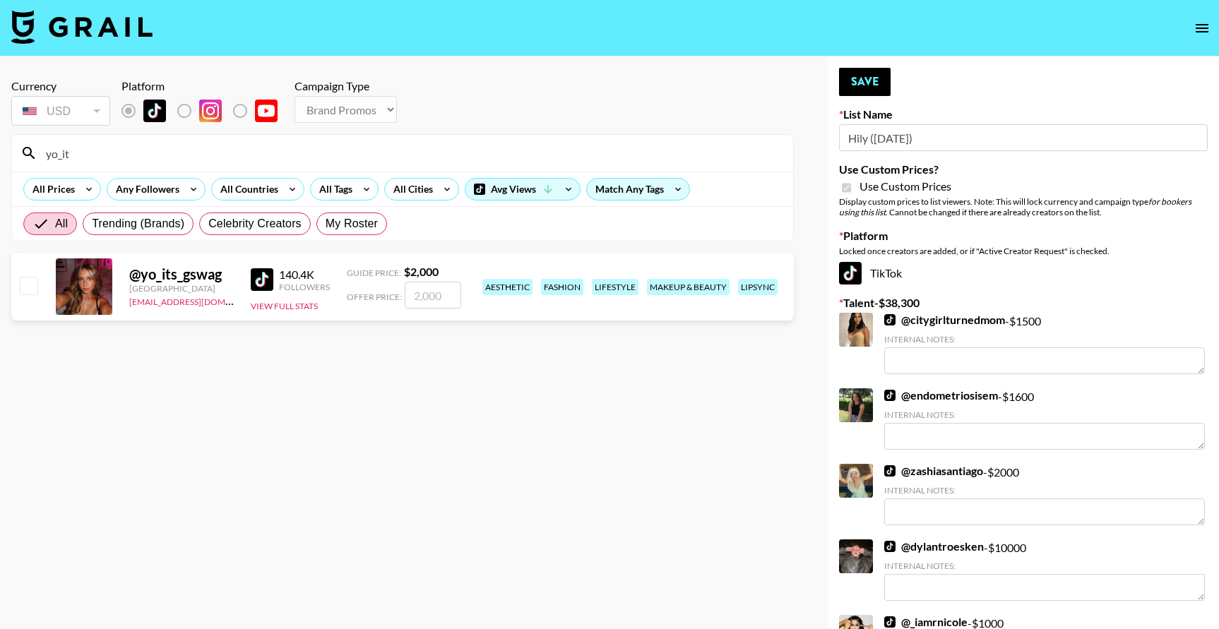
type input "yo_it"
click at [28, 289] on input "checkbox" at bounding box center [28, 285] width 17 height 17
checkbox input "true"
type input "2000"
click at [873, 78] on button "Save" at bounding box center [865, 82] width 52 height 28
